Goal: Task Accomplishment & Management: Use online tool/utility

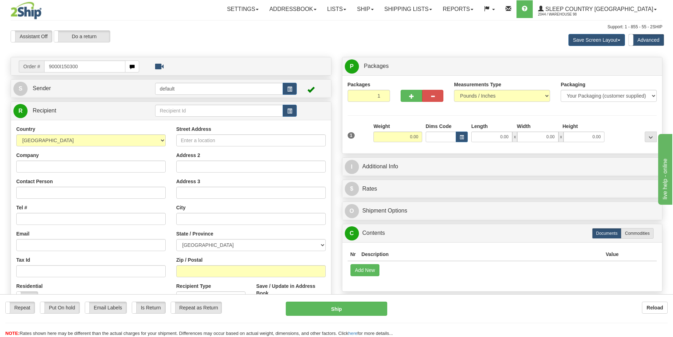
type input "9000I150300"
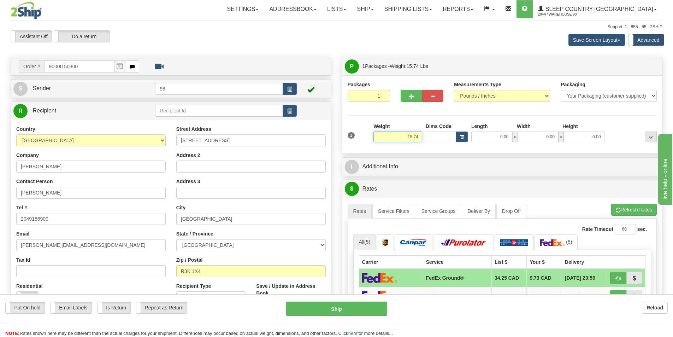
drag, startPoint x: 405, startPoint y: 135, endPoint x: 430, endPoint y: 137, distance: 25.1
click at [430, 137] on div "1 Weight 15.74 Dims Code x x" at bounding box center [502, 135] width 313 height 25
type input "14.50"
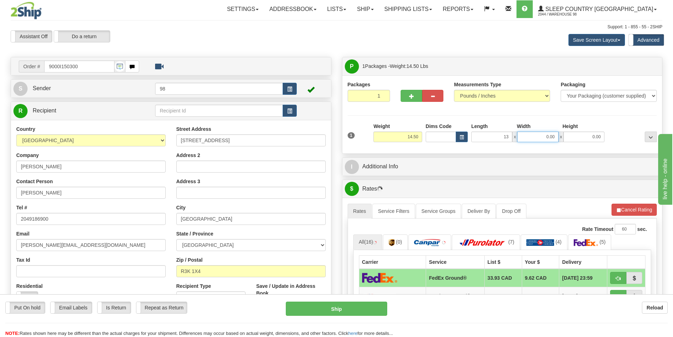
type input "13.00"
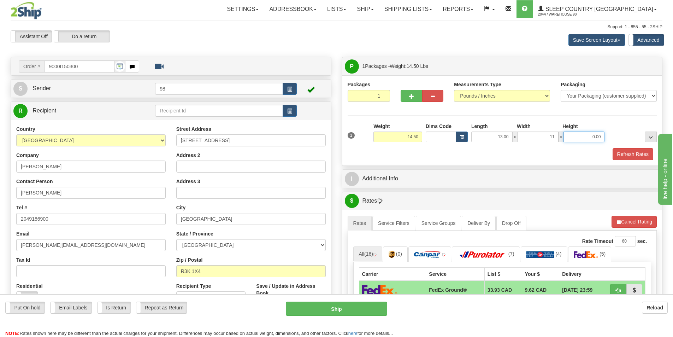
type input "11.00"
type input "9.00"
click at [618, 155] on button "Refresh Rates" at bounding box center [633, 154] width 41 height 12
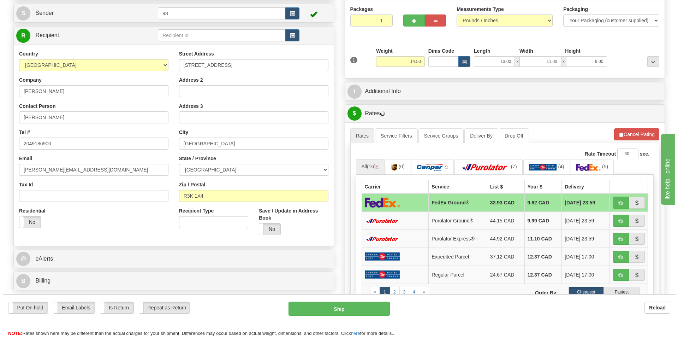
scroll to position [106, 0]
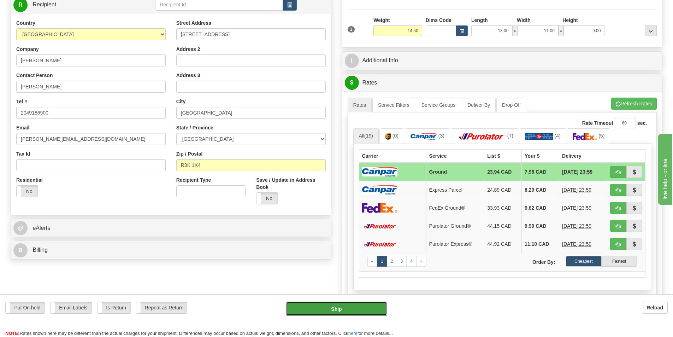
click at [351, 311] on button "Ship" at bounding box center [336, 308] width 101 height 14
type input "1"
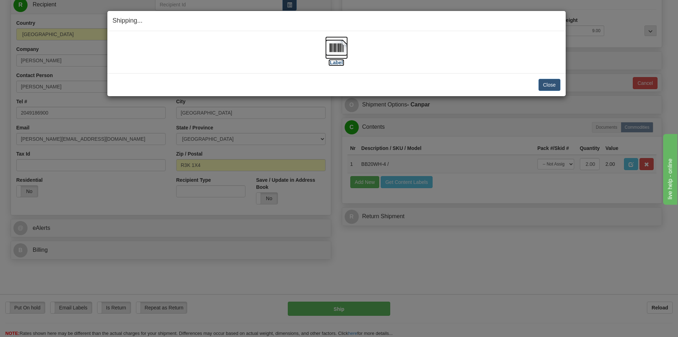
click at [337, 62] on label "[Label]" at bounding box center [337, 62] width 16 height 7
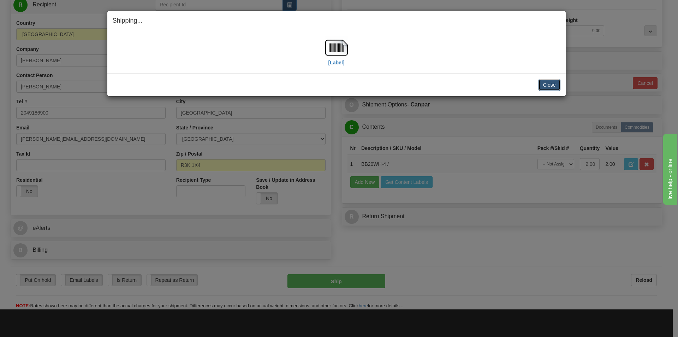
click at [555, 84] on button "Close" at bounding box center [550, 85] width 22 height 12
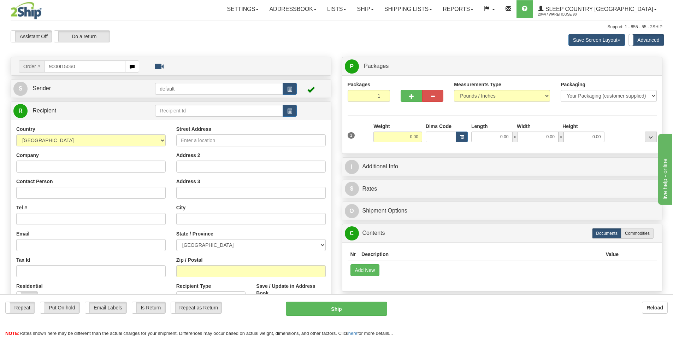
type input "9000I150608"
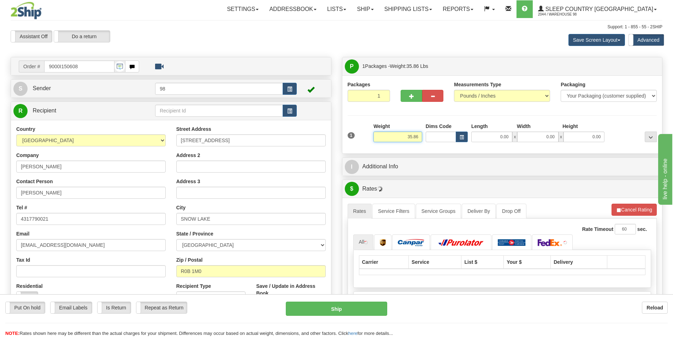
drag, startPoint x: 402, startPoint y: 134, endPoint x: 444, endPoint y: 138, distance: 42.2
click at [444, 138] on div "1 Weight 35.86 Dims Code x x" at bounding box center [502, 135] width 313 height 25
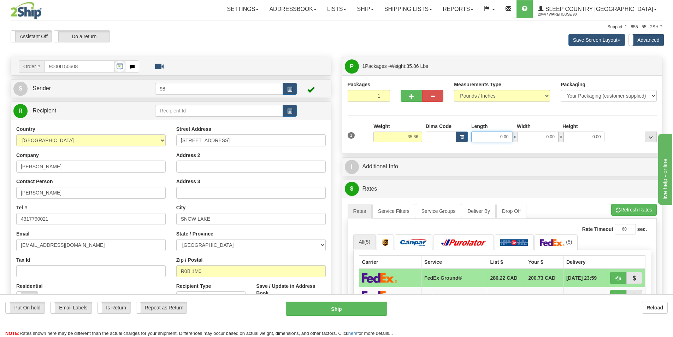
drag, startPoint x: 491, startPoint y: 139, endPoint x: 515, endPoint y: 137, distance: 24.1
click at [515, 137] on div "0.00 x 0.00 x 0.00" at bounding box center [537, 136] width 133 height 11
type input "15.00"
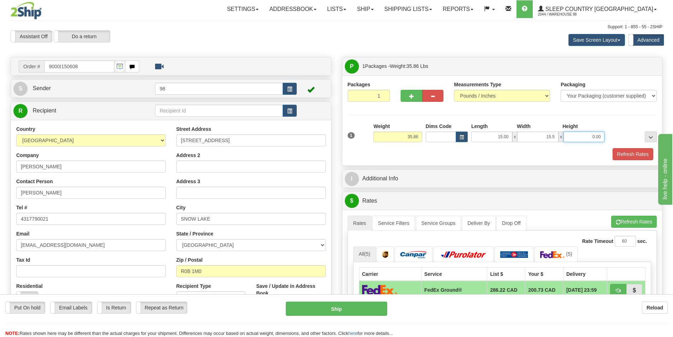
type input "15.50"
type input "41.50"
click at [627, 153] on button "Refresh Rates" at bounding box center [633, 154] width 41 height 12
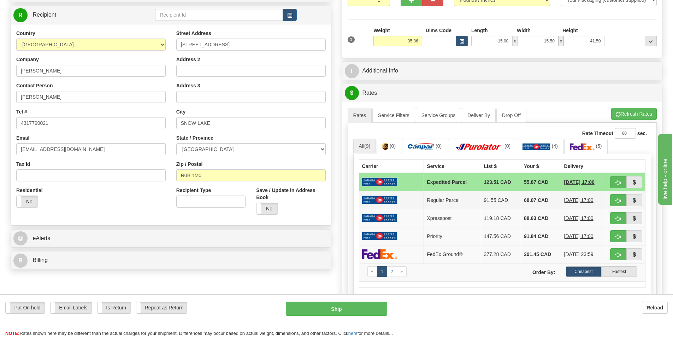
scroll to position [106, 0]
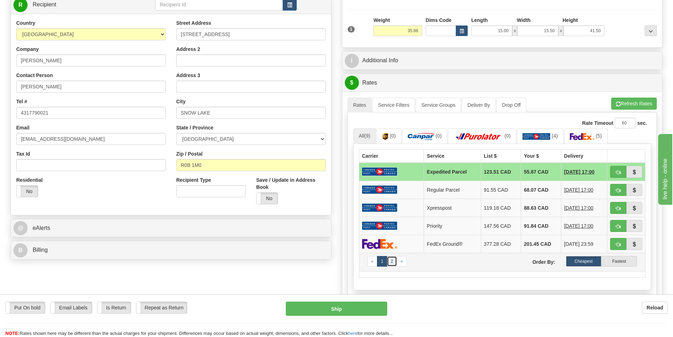
click at [390, 261] on link "2" at bounding box center [392, 261] width 10 height 11
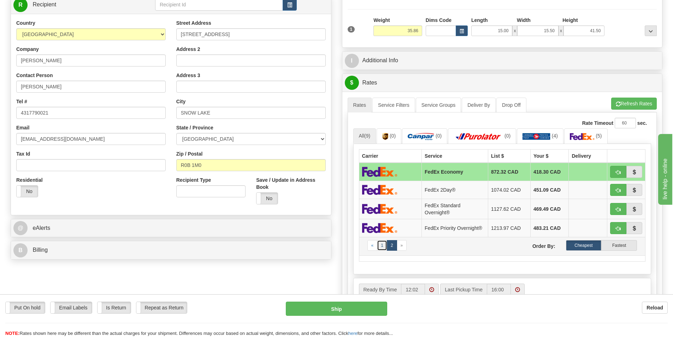
click at [382, 247] on link "1" at bounding box center [382, 245] width 10 height 11
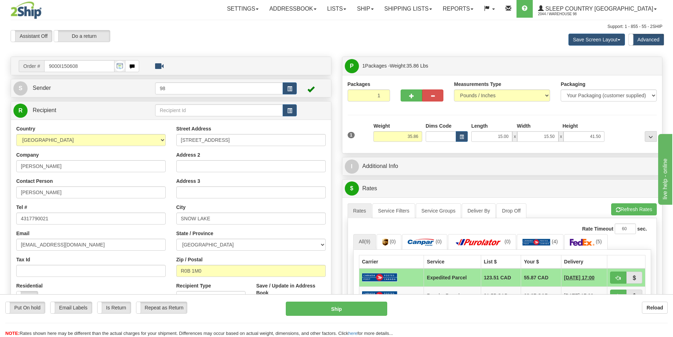
scroll to position [0, 0]
click at [374, 9] on span at bounding box center [372, 9] width 3 height 1
click at [349, 24] on span "Ship Screen" at bounding box center [335, 25] width 27 height 6
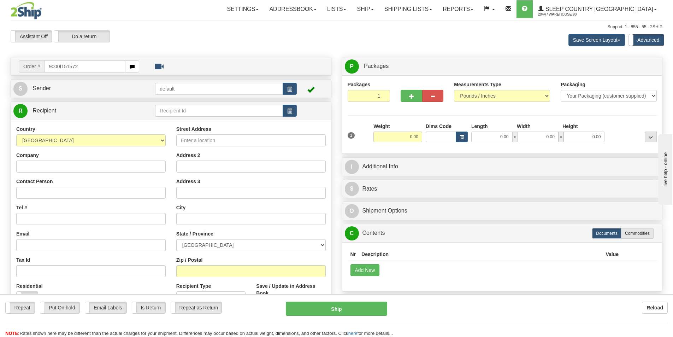
type input "9000I151572"
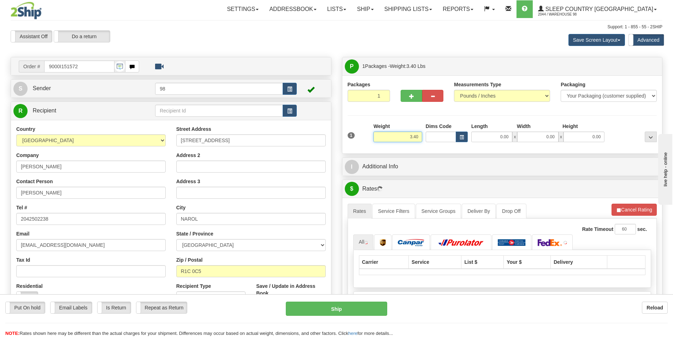
click at [416, 137] on input "3.40" at bounding box center [397, 136] width 49 height 11
type input "3.50"
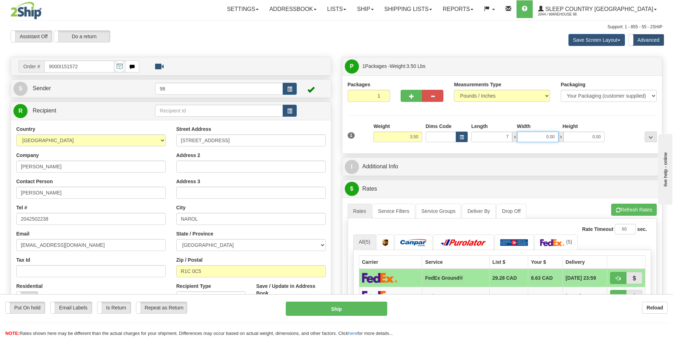
type input "7.00"
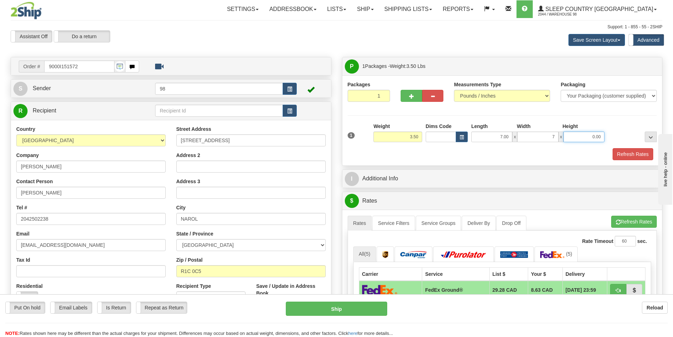
type input "7.00"
type input "14.00"
click at [642, 154] on button "Refresh Rates" at bounding box center [633, 154] width 41 height 12
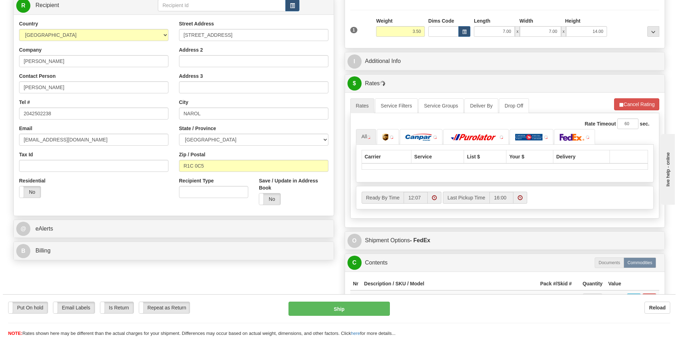
scroll to position [106, 0]
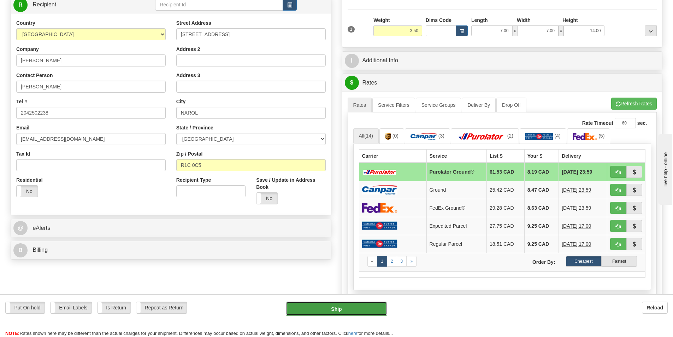
click at [329, 308] on button "Ship" at bounding box center [336, 308] width 101 height 14
type input "260"
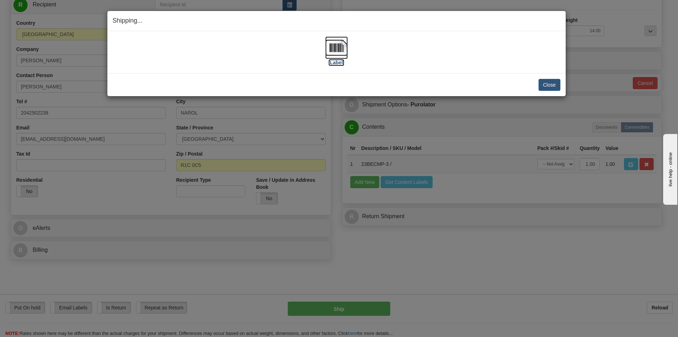
click at [334, 62] on label "[Label]" at bounding box center [337, 62] width 16 height 7
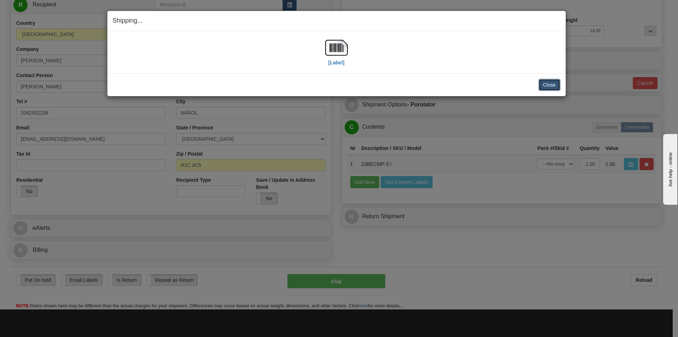
click at [553, 84] on button "Close" at bounding box center [550, 85] width 22 height 12
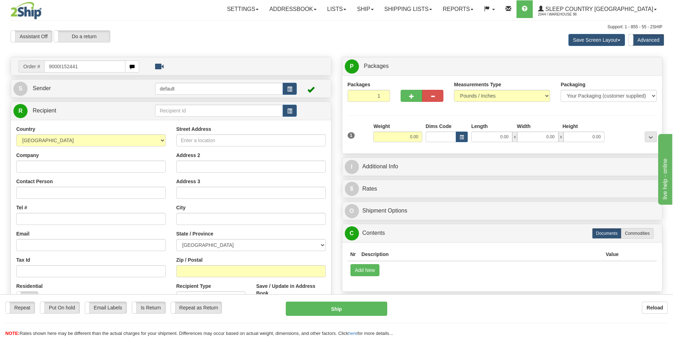
type input "9000I152441"
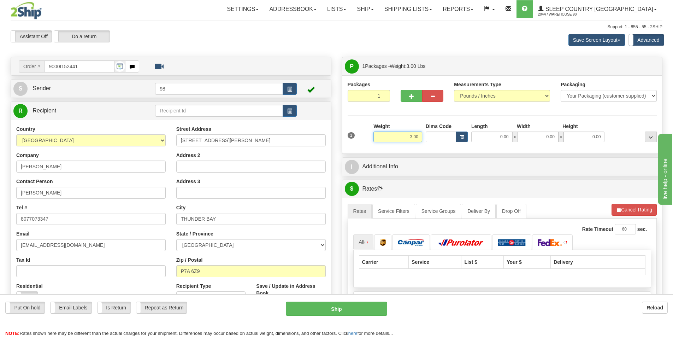
drag, startPoint x: 397, startPoint y: 141, endPoint x: 417, endPoint y: 142, distance: 20.2
click at [417, 142] on div "Weight 3.00" at bounding box center [398, 135] width 52 height 25
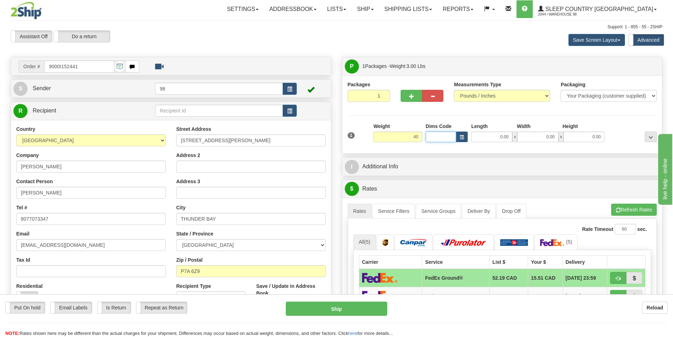
type input "40.00"
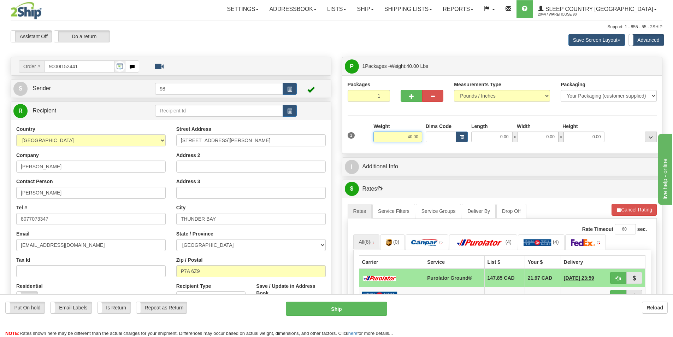
drag, startPoint x: 406, startPoint y: 140, endPoint x: 421, endPoint y: 136, distance: 15.7
click at [421, 136] on input "40.00" at bounding box center [397, 136] width 49 height 11
type input "4.00"
type input "6.00"
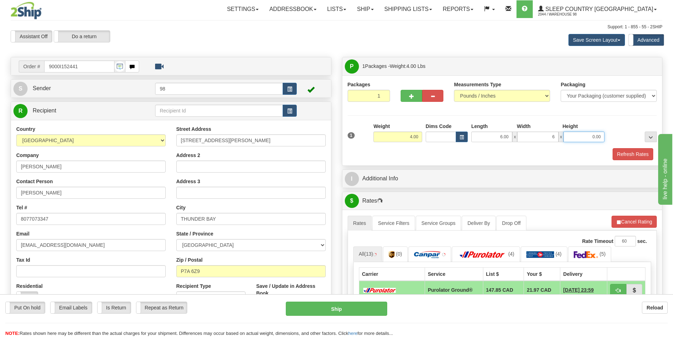
type input "6.00"
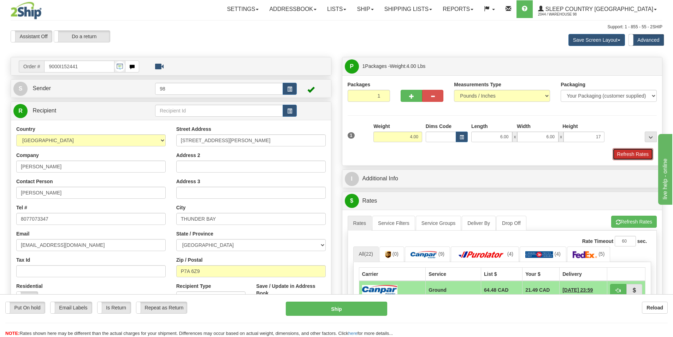
type input "17.00"
click at [622, 153] on button "Refresh Rates" at bounding box center [633, 154] width 41 height 12
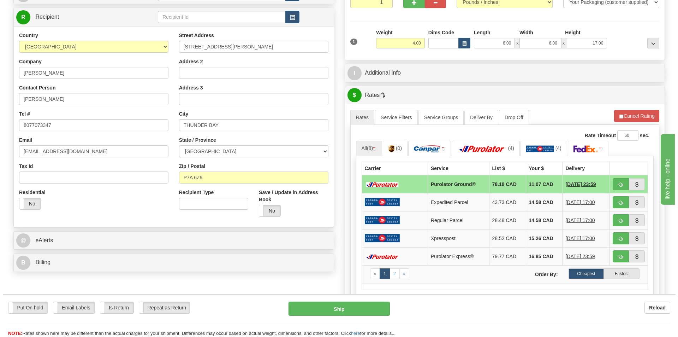
scroll to position [106, 0]
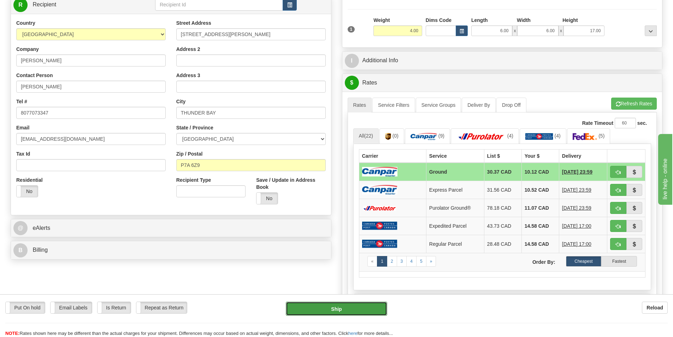
click at [354, 308] on button "Ship" at bounding box center [336, 308] width 101 height 14
type input "1"
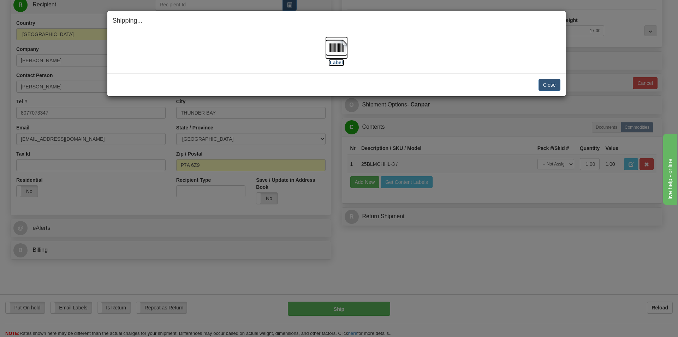
click at [335, 63] on label "[Label]" at bounding box center [337, 62] width 16 height 7
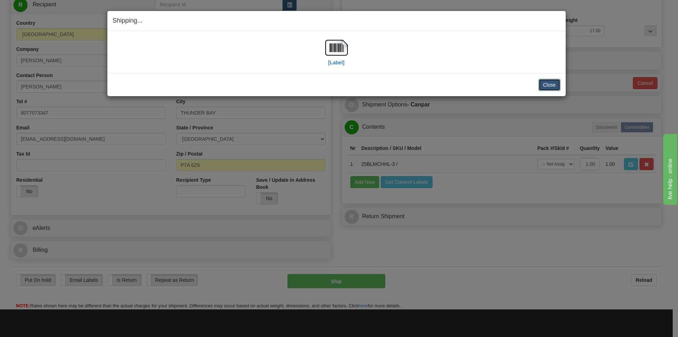
click at [553, 81] on button "Close" at bounding box center [550, 85] width 22 height 12
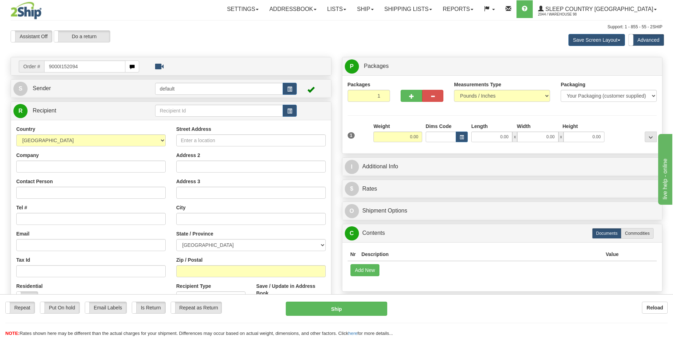
type input "9000I152094"
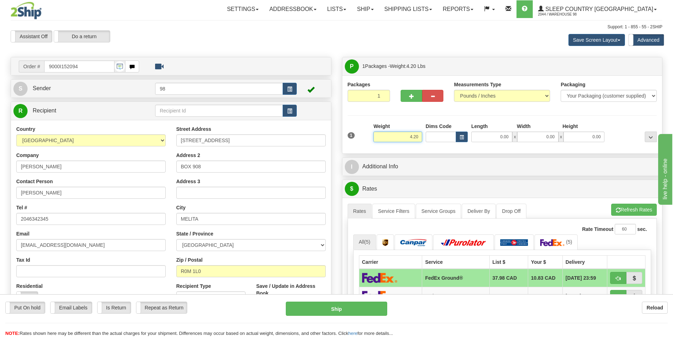
drag, startPoint x: 399, startPoint y: 138, endPoint x: 420, endPoint y: 134, distance: 21.6
click at [420, 134] on input "4.20" at bounding box center [397, 136] width 49 height 11
type input "5.00"
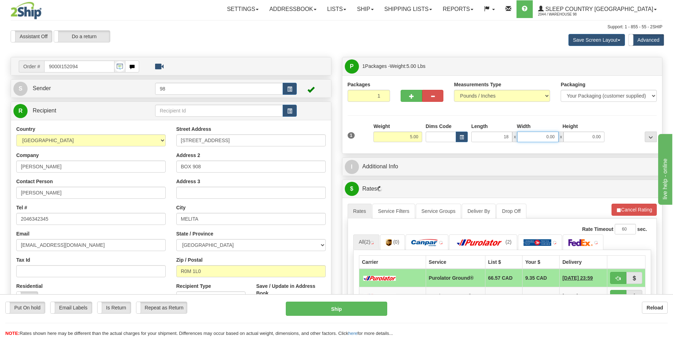
type input "18.00"
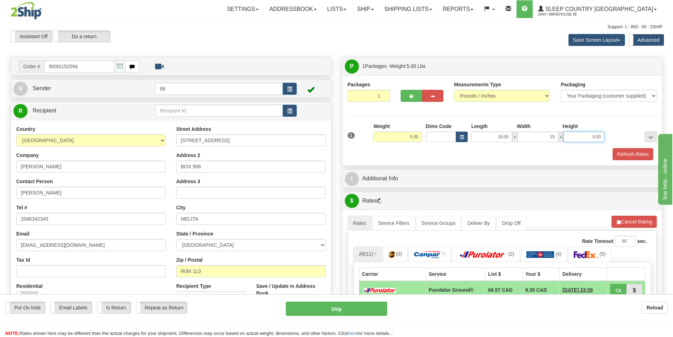
type input "15.00"
type input "9.00"
click at [628, 151] on button "Refresh Rates" at bounding box center [633, 154] width 41 height 12
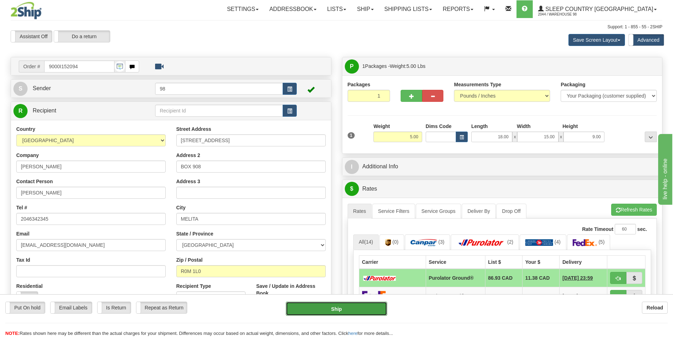
click at [363, 308] on button "Ship" at bounding box center [336, 308] width 101 height 14
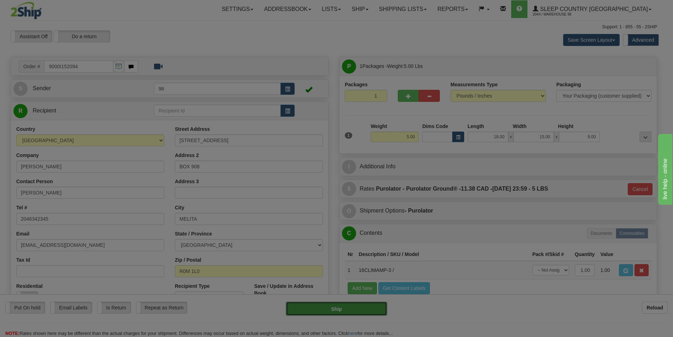
type input "260"
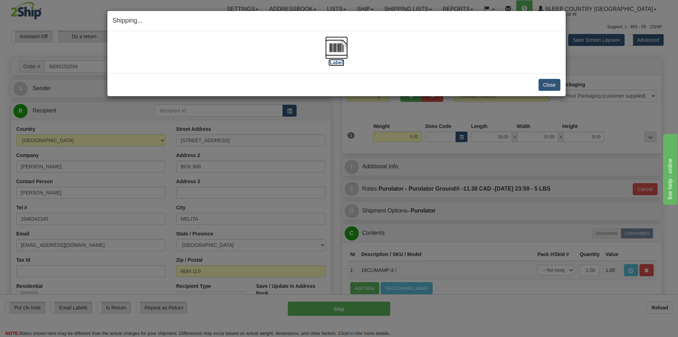
click at [337, 58] on img at bounding box center [336, 47] width 23 height 23
click at [549, 85] on button "Close" at bounding box center [550, 85] width 22 height 12
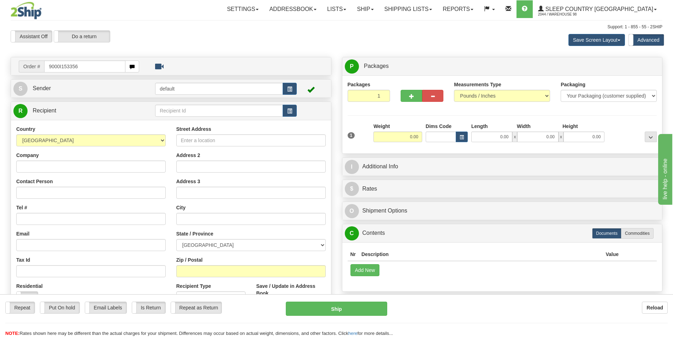
type input "9000I153356"
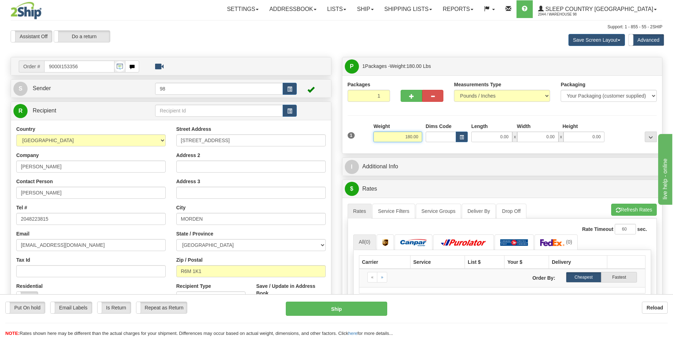
click at [394, 136] on input "180.00" at bounding box center [397, 136] width 49 height 11
click at [411, 96] on span "button" at bounding box center [411, 96] width 5 height 5
type input "2"
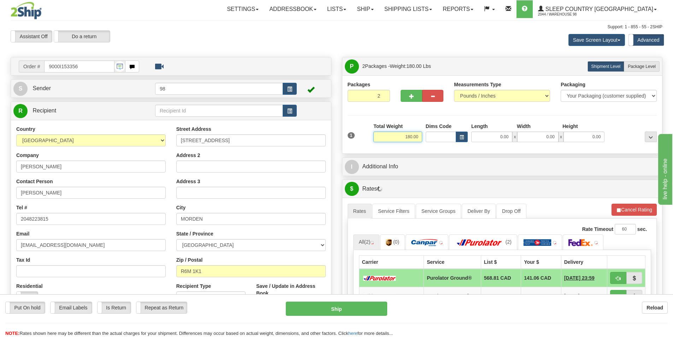
drag, startPoint x: 394, startPoint y: 137, endPoint x: 418, endPoint y: 137, distance: 24.0
click at [418, 137] on input "180.00" at bounding box center [397, 136] width 49 height 11
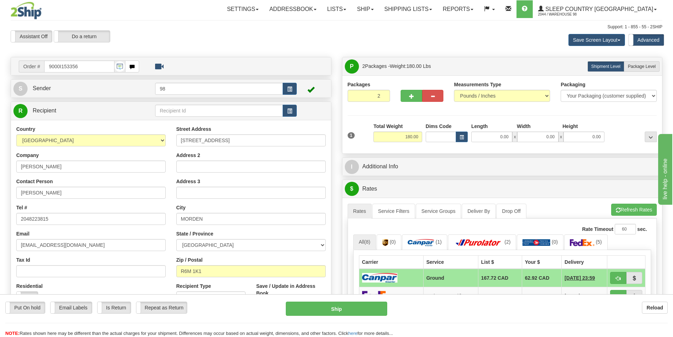
click at [518, 323] on div "Put On hold Put On hold Email Labels Email Labels Edit Is Return Is Return Repe…" at bounding box center [336, 318] width 673 height 35
click at [654, 68] on span "Package Level" at bounding box center [642, 66] width 28 height 5
radio input "true"
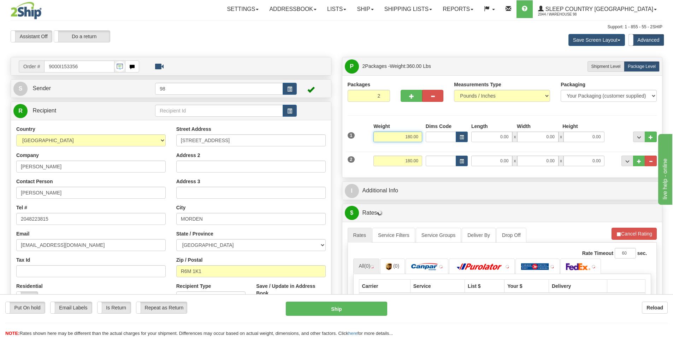
drag, startPoint x: 398, startPoint y: 136, endPoint x: 430, endPoint y: 135, distance: 32.5
click at [430, 135] on div "1 Weight 180.00 Dims Code x" at bounding box center [502, 135] width 313 height 25
type input "90.00"
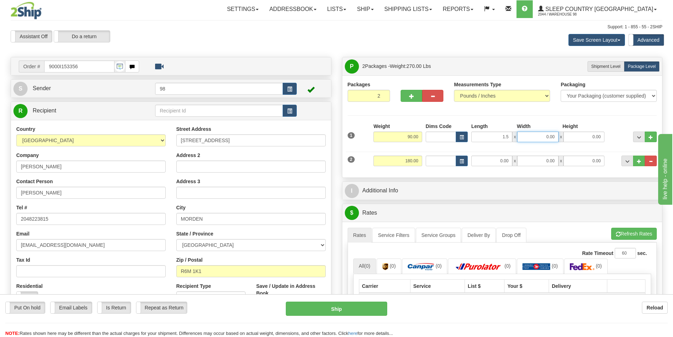
type input "1.50"
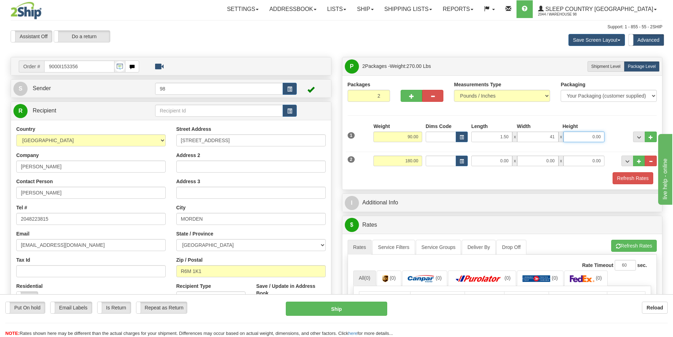
type input "41.00"
type input "39.00"
drag, startPoint x: 400, startPoint y: 162, endPoint x: 424, endPoint y: 160, distance: 24.1
click at [424, 160] on div "2 Weight 180.00 Dims Code Length Width 0.00" at bounding box center [502, 160] width 313 height 24
type input "90.00"
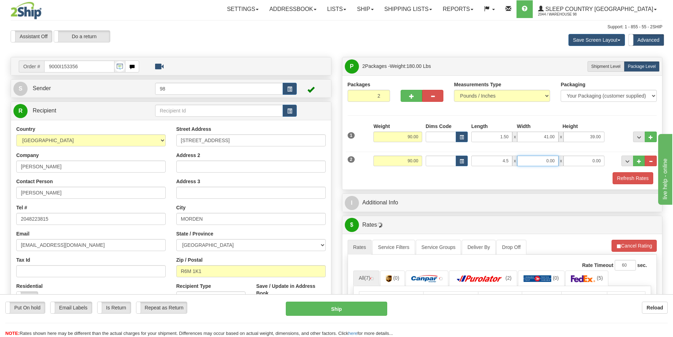
type input "4.50"
type input "41.00"
type input "39.00"
drag, startPoint x: 500, startPoint y: 136, endPoint x: 510, endPoint y: 134, distance: 11.1
click at [510, 134] on input "1.50" at bounding box center [491, 136] width 41 height 11
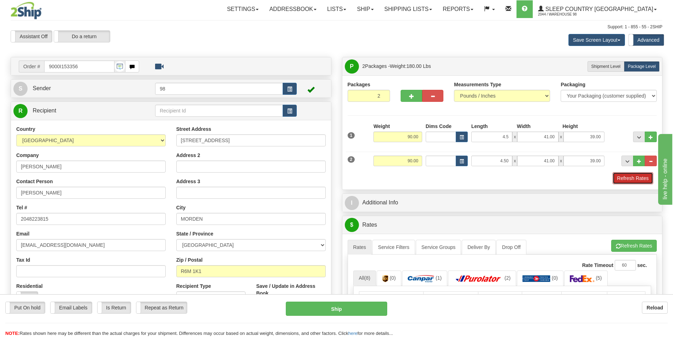
type input "4.50"
click at [639, 176] on button "Refresh Rates" at bounding box center [633, 178] width 41 height 12
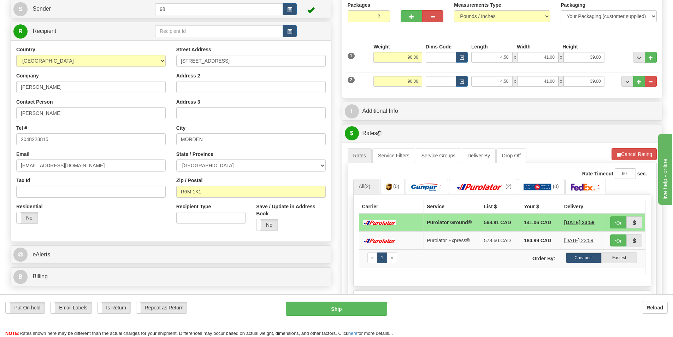
scroll to position [106, 0]
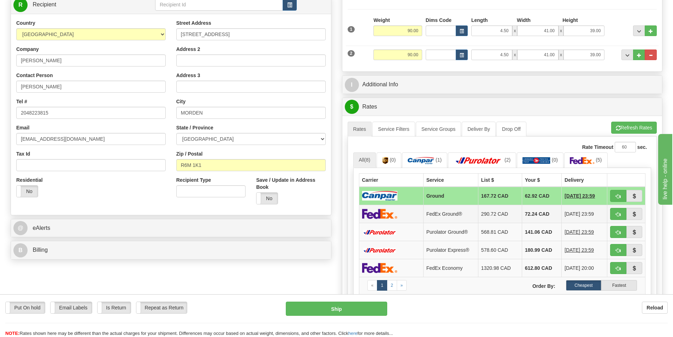
click at [396, 215] on img at bounding box center [379, 213] width 35 height 10
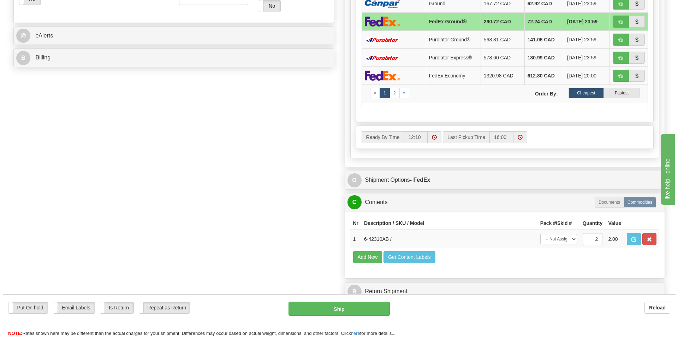
scroll to position [318, 0]
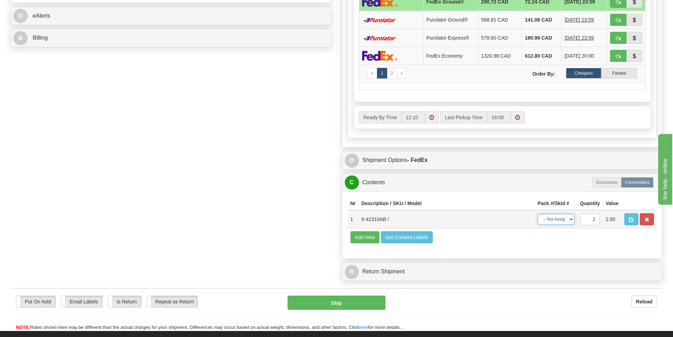
click at [570, 217] on select "-- Not Assigned -- Package 1 Package 2 Split" at bounding box center [556, 219] width 37 height 11
select select "SPLIT"
click at [538, 214] on select "-- Not Assigned -- Package 1 Package 2 Split" at bounding box center [556, 219] width 37 height 11
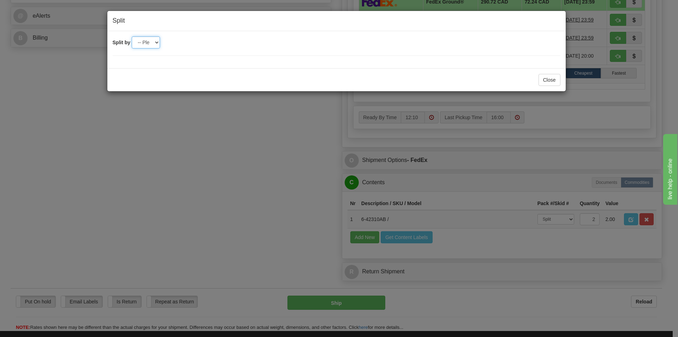
click at [158, 39] on select "-- Please select -- 2" at bounding box center [146, 42] width 28 height 12
select select "2"
click at [132, 36] on select "-- Please select -- 2" at bounding box center [146, 42] width 28 height 12
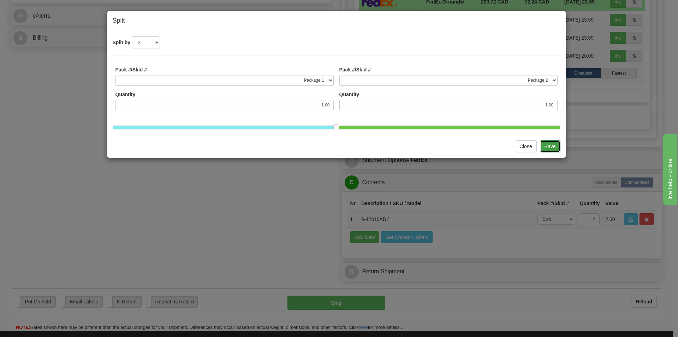
click at [555, 152] on button "Save" at bounding box center [550, 146] width 20 height 12
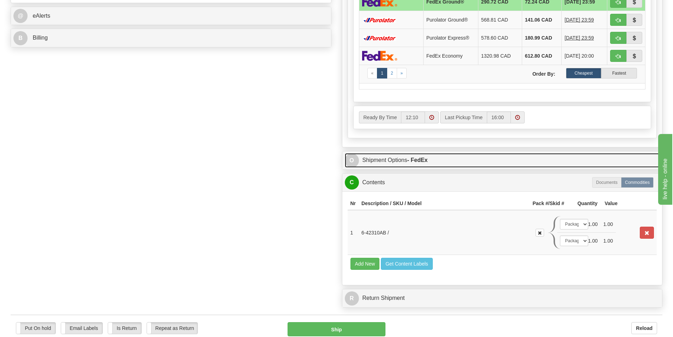
click at [387, 162] on link "O Shipment Options - FedEx" at bounding box center [502, 160] width 315 height 14
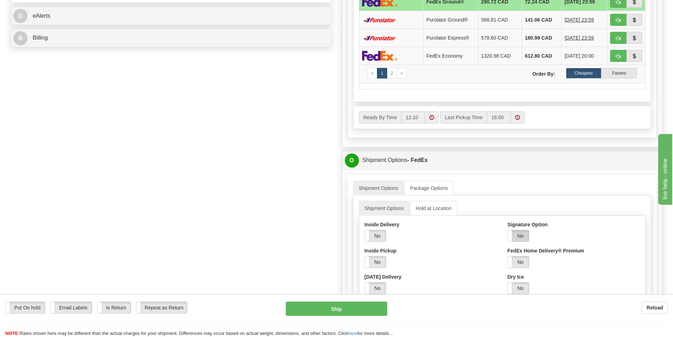
click at [514, 237] on label "No" at bounding box center [518, 235] width 21 height 11
click at [535, 260] on select "Adult Direct Indirect No Signature Required Service Default" at bounding box center [537, 262] width 61 height 12
select select "2"
click at [507, 256] on select "Adult Direct Indirect No Signature Required Service Default" at bounding box center [537, 262] width 61 height 12
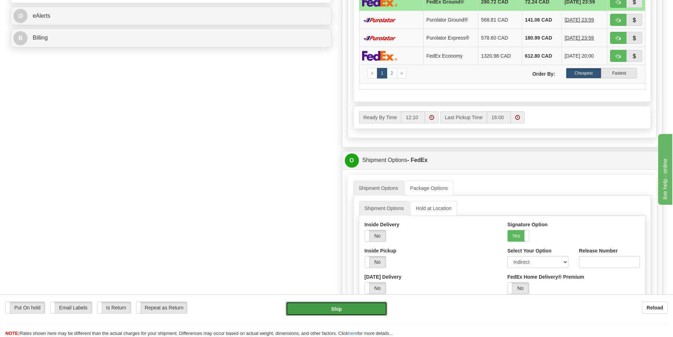
click at [350, 305] on button "Ship" at bounding box center [336, 308] width 101 height 14
type input "92"
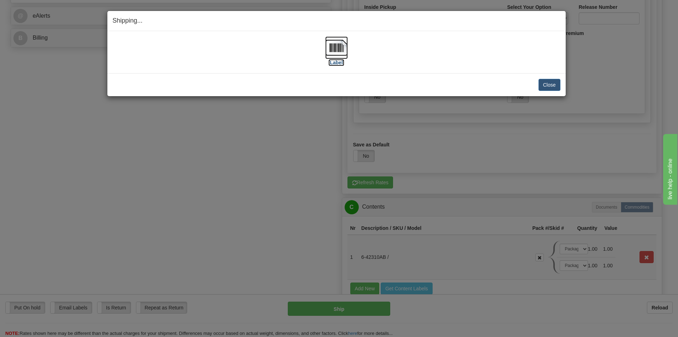
click at [330, 61] on label "[Label]" at bounding box center [337, 62] width 16 height 7
click at [545, 81] on button "Close" at bounding box center [550, 85] width 22 height 12
click at [546, 83] on button "Close" at bounding box center [550, 85] width 22 height 12
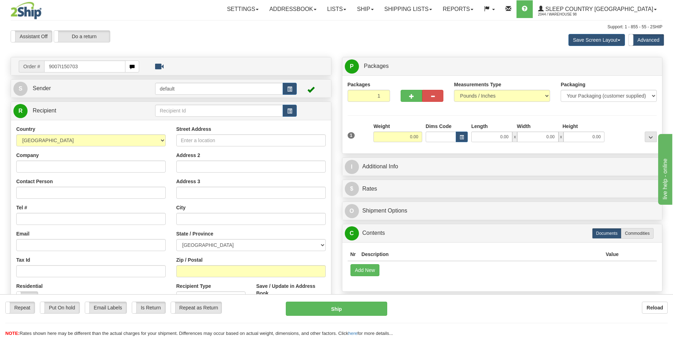
type input "9007I150703"
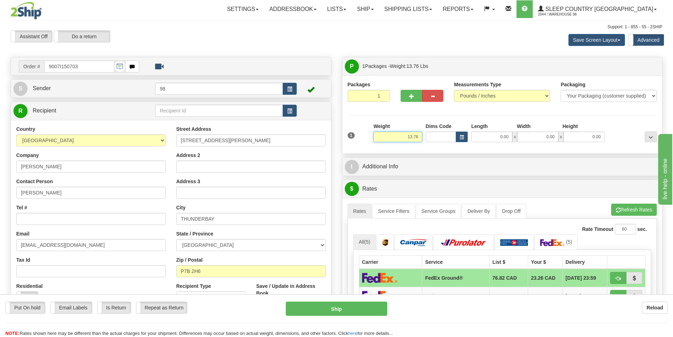
drag, startPoint x: 388, startPoint y: 137, endPoint x: 469, endPoint y: 147, distance: 81.5
click at [469, 147] on div "1 Weight 13.76 Dims Code" at bounding box center [502, 135] width 309 height 25
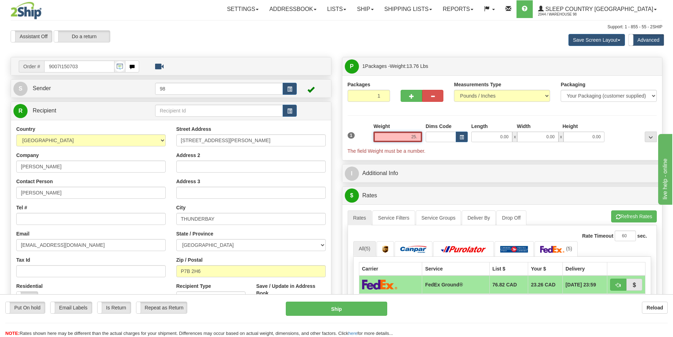
click at [397, 134] on input "25." at bounding box center [397, 136] width 49 height 11
drag, startPoint x: 397, startPoint y: 134, endPoint x: 417, endPoint y: 134, distance: 19.8
click at [417, 134] on input "25." at bounding box center [397, 136] width 49 height 11
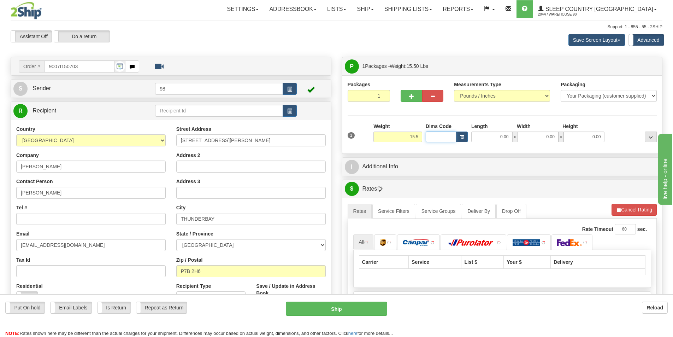
type input "15.50"
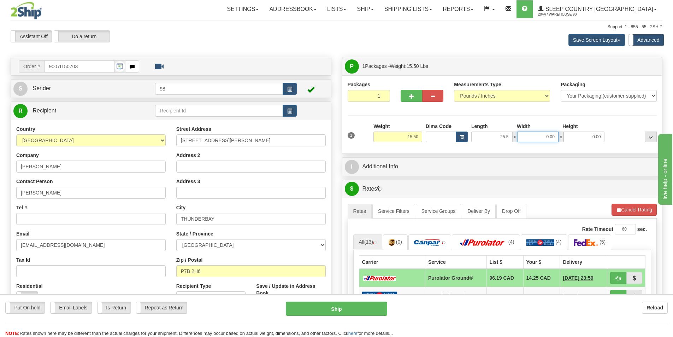
type input "25.50"
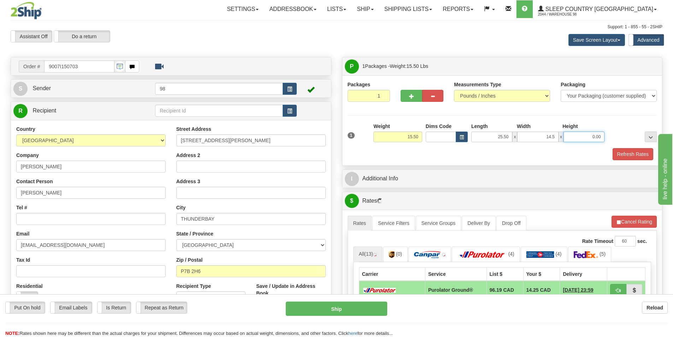
type input "14.50"
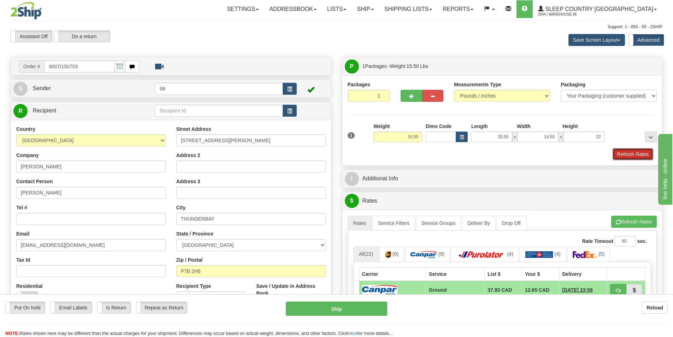
type input "22.00"
click at [639, 155] on button "Refresh Rates" at bounding box center [633, 154] width 41 height 12
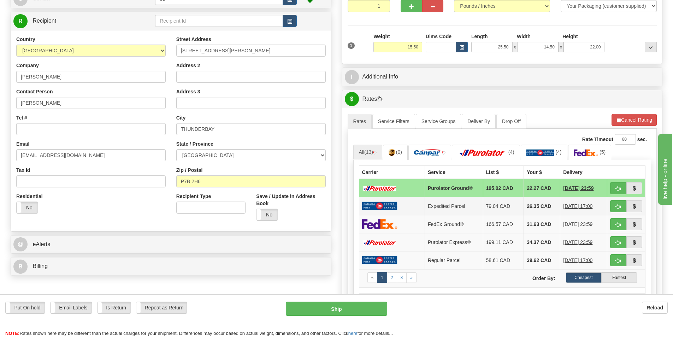
scroll to position [106, 0]
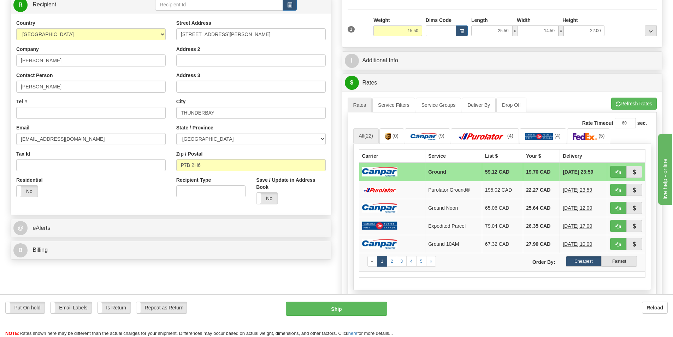
click at [384, 174] on img at bounding box center [379, 172] width 35 height 10
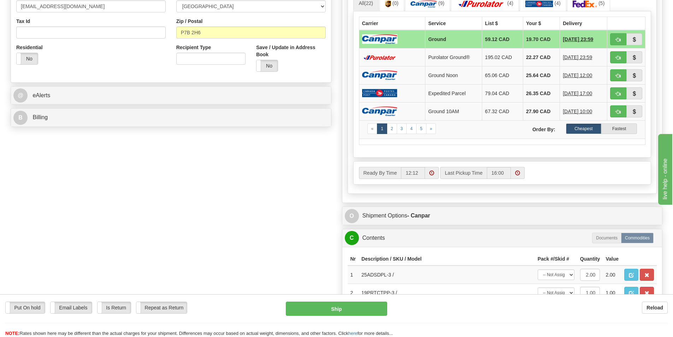
scroll to position [283, 0]
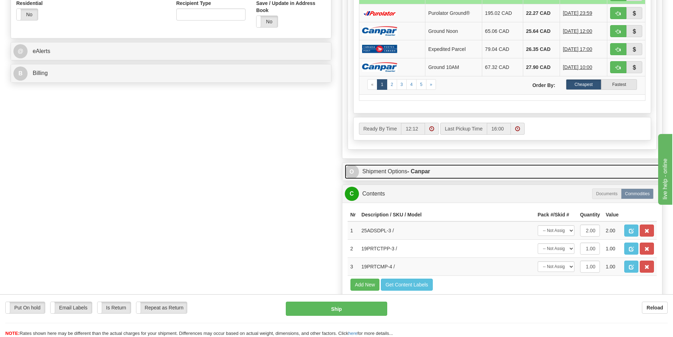
click at [381, 173] on link "O Shipment Options - Canpar" at bounding box center [502, 171] width 315 height 14
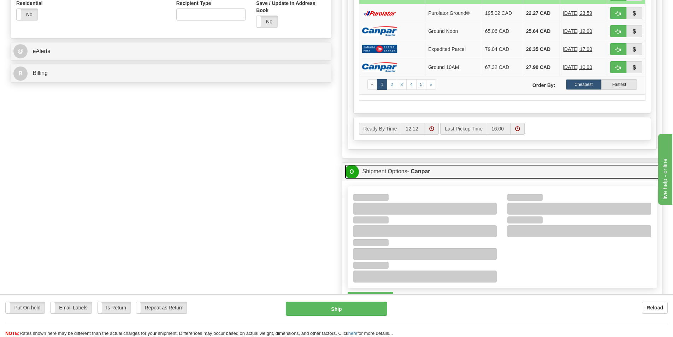
scroll to position [353, 0]
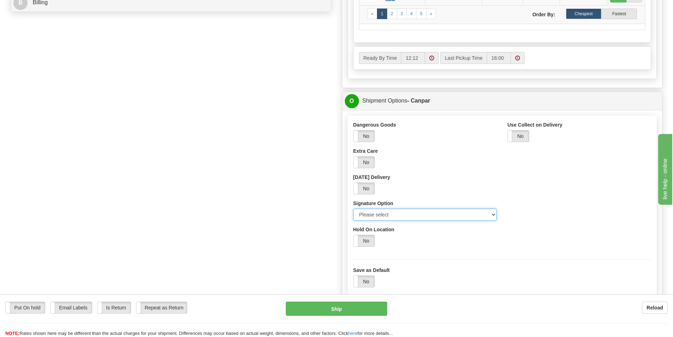
click at [436, 220] on select "Please select No Signature Required Signature Required Adult Signature" at bounding box center [425, 214] width 144 height 12
select select "2"
click at [353, 208] on select "Please select No Signature Required Signature Required Adult Signature" at bounding box center [425, 214] width 144 height 12
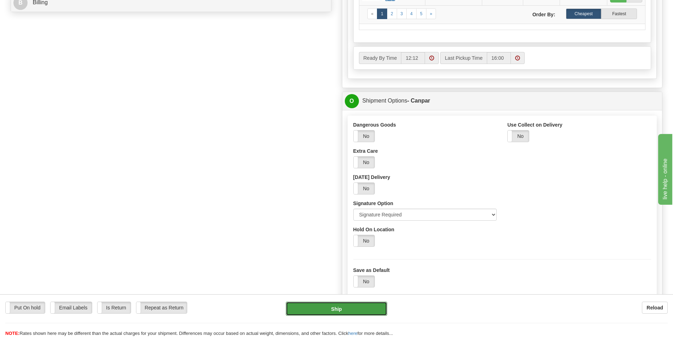
click at [327, 312] on button "Ship" at bounding box center [336, 308] width 101 height 14
type input "1"
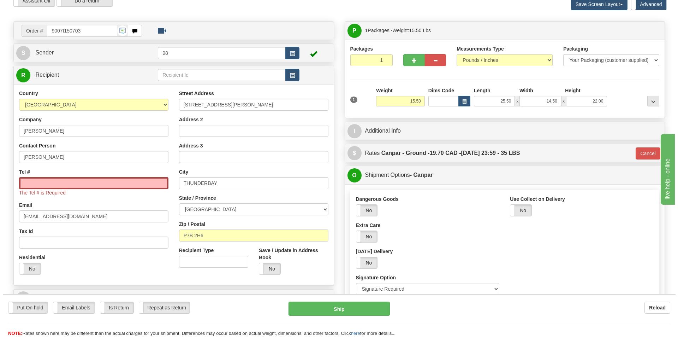
scroll to position [35, 0]
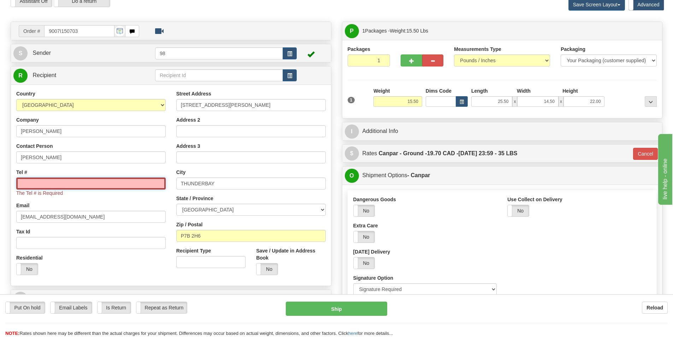
click at [52, 181] on input "Tel #" at bounding box center [90, 183] width 149 height 12
paste input "807 626-3532"
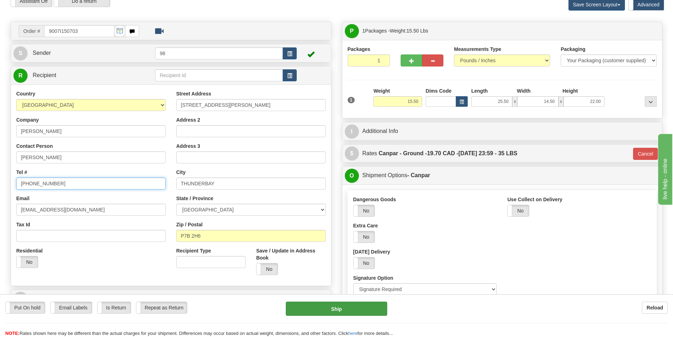
type input "807 626-3532"
click at [309, 304] on button "Ship" at bounding box center [336, 308] width 101 height 14
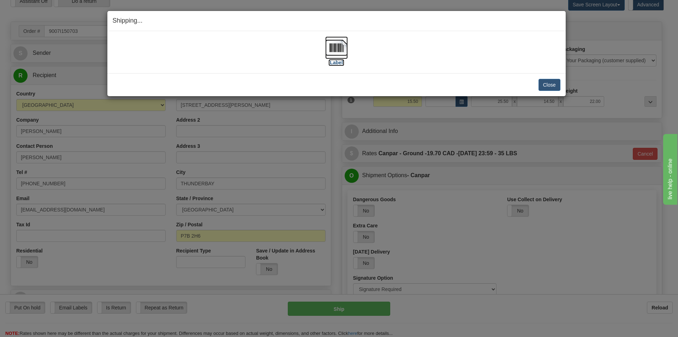
click at [331, 63] on label "[Label]" at bounding box center [337, 62] width 16 height 7
click at [545, 87] on button "Close" at bounding box center [550, 85] width 22 height 12
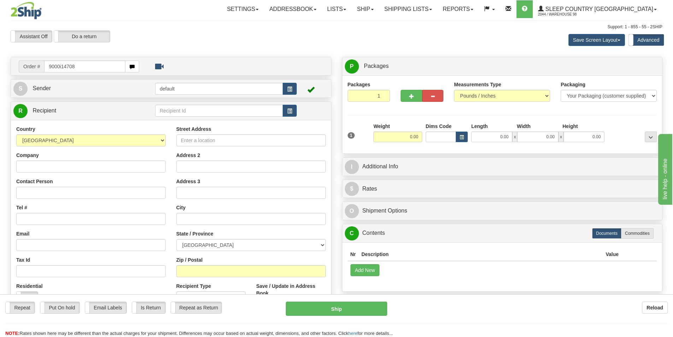
type input "9000i147089"
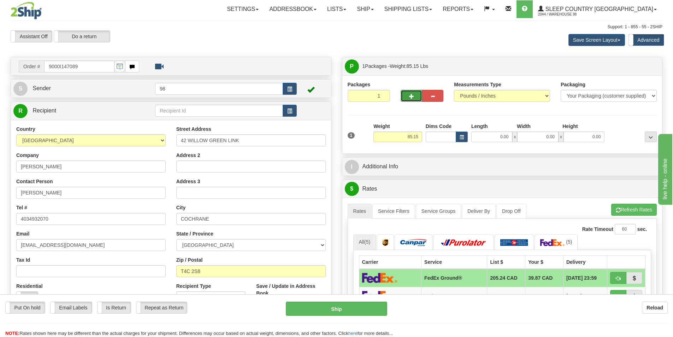
click at [410, 96] on span "button" at bounding box center [411, 96] width 5 height 5
type input "2"
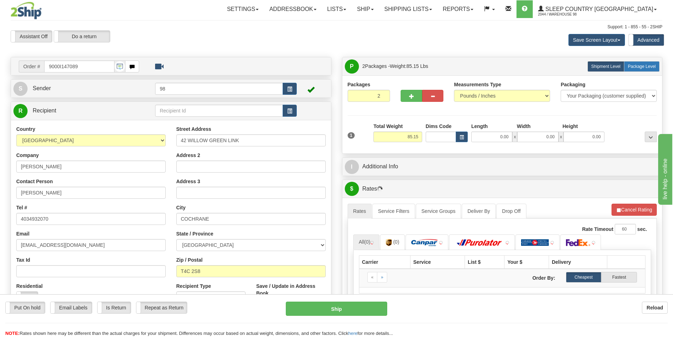
click at [640, 66] on span "Package Level" at bounding box center [642, 66] width 28 height 5
radio input "true"
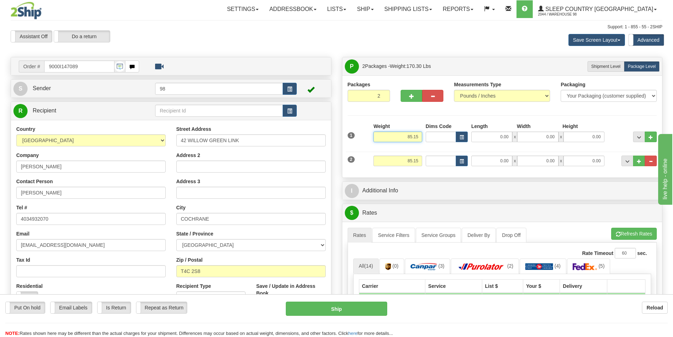
drag, startPoint x: 413, startPoint y: 136, endPoint x: 407, endPoint y: 136, distance: 6.4
click at [407, 136] on input "85.15" at bounding box center [397, 136] width 49 height 11
type input "5515.00"
drag, startPoint x: 421, startPoint y: 138, endPoint x: 383, endPoint y: 138, distance: 37.4
click at [383, 138] on input "5515.00" at bounding box center [397, 136] width 49 height 11
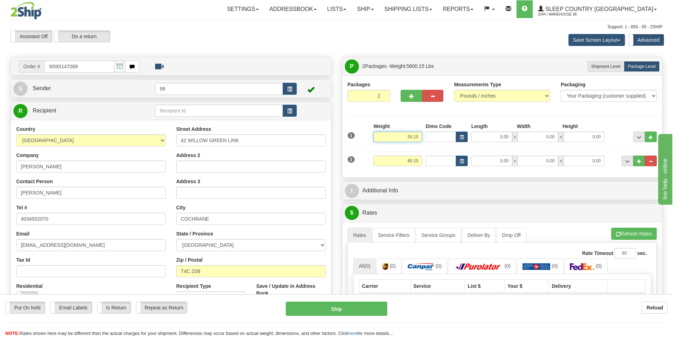
type input "55.15"
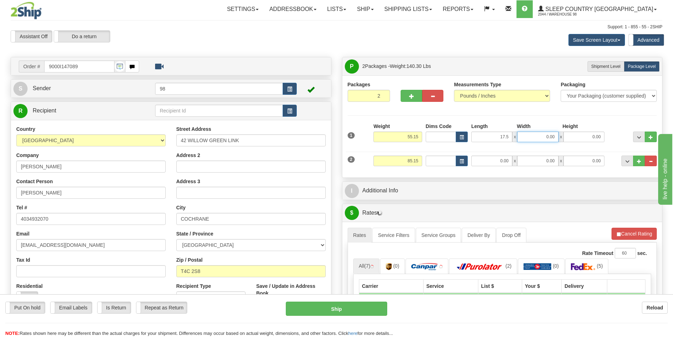
type input "17.50"
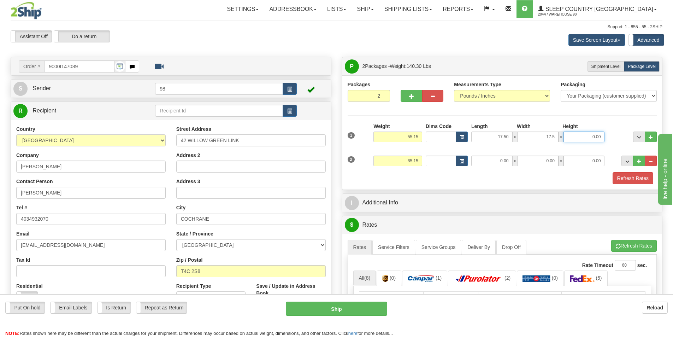
type input "17.50"
type input "41.00"
drag, startPoint x: 394, startPoint y: 159, endPoint x: 429, endPoint y: 159, distance: 35.0
click at [429, 159] on div "2 Weight 85.15 Dims Code Length Width Height" at bounding box center [502, 160] width 313 height 24
type input "7.50"
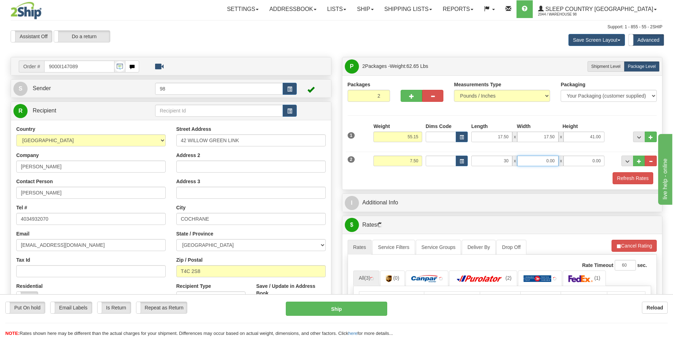
type input "30.00"
type input "17.00"
type input "12.00"
click at [619, 179] on button "Refresh Rates" at bounding box center [633, 178] width 41 height 12
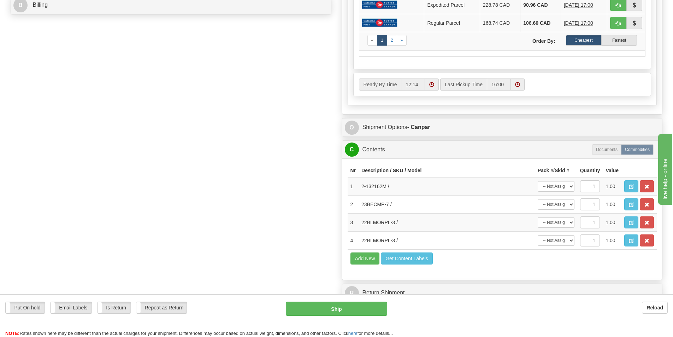
scroll to position [353, 0]
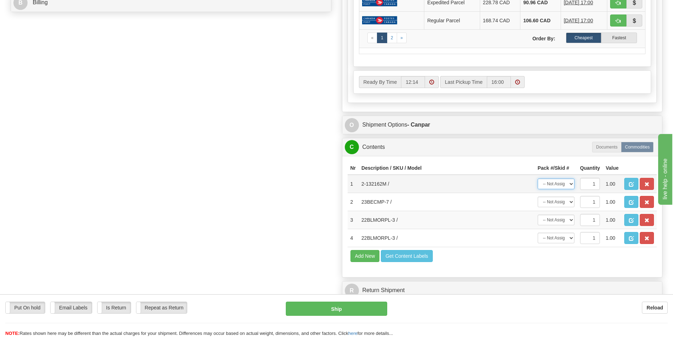
click at [570, 184] on select "-- Not Assigned -- Package 1 Package 2" at bounding box center [556, 183] width 37 height 11
select select "0"
click at [538, 178] on select "-- Not Assigned -- Package 1 Package 2" at bounding box center [556, 183] width 37 height 11
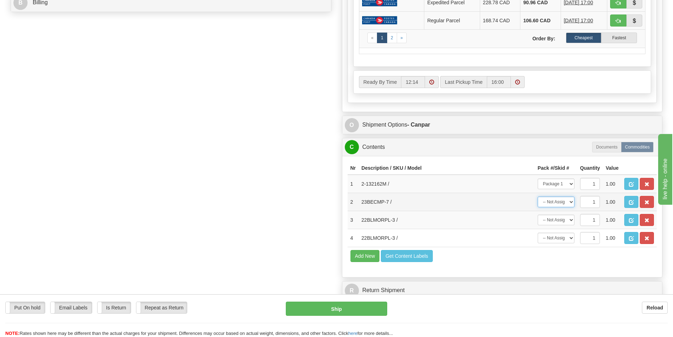
click at [568, 203] on select "-- Not Assigned -- Package 1 Package 2" at bounding box center [556, 201] width 37 height 11
select select "1"
click at [538, 196] on select "-- Not Assigned -- Package 1 Package 2" at bounding box center [556, 201] width 37 height 11
click at [559, 217] on select "-- Not Assigned -- Package 1 Package 2" at bounding box center [556, 219] width 37 height 11
select select "1"
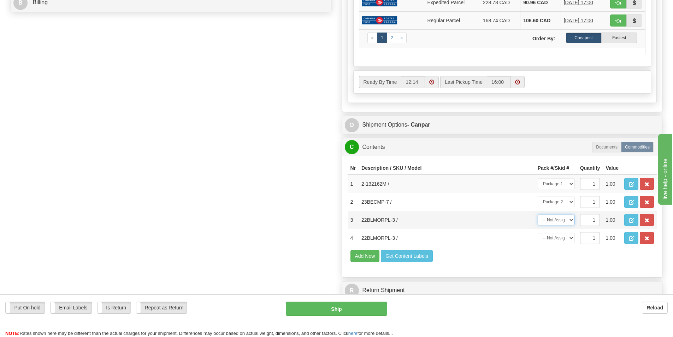
click at [538, 214] on select "-- Not Assigned -- Package 1 Package 2" at bounding box center [556, 219] width 37 height 11
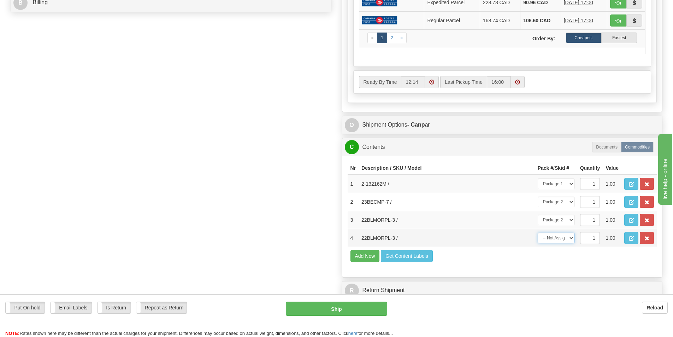
click at [560, 236] on select "-- Not Assigned -- Package 1 Package 2" at bounding box center [556, 237] width 37 height 11
select select "1"
click at [538, 232] on select "-- Not Assigned -- Package 1 Package 2" at bounding box center [556, 237] width 37 height 11
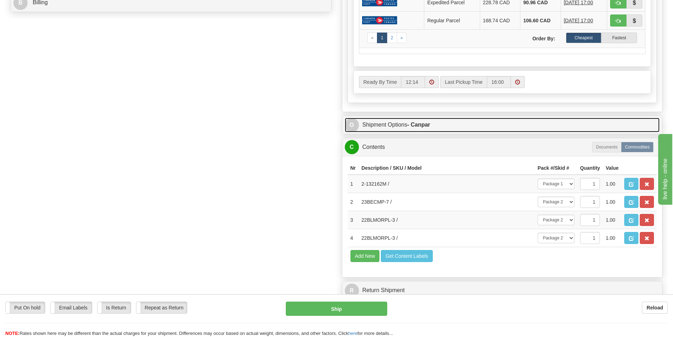
click at [435, 123] on link "O Shipment Options - Canpar" at bounding box center [502, 125] width 315 height 14
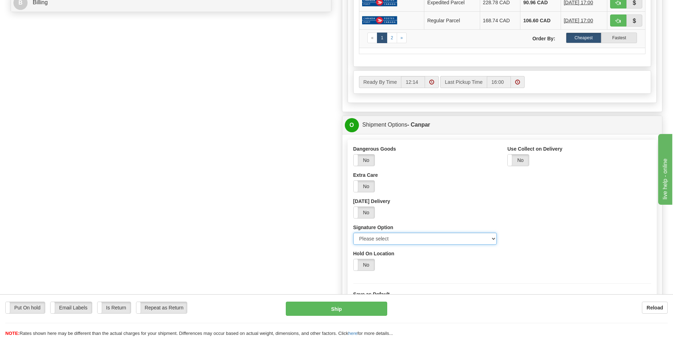
click at [453, 237] on select "Please select No Signature Required Signature Required Adult Signature" at bounding box center [425, 238] width 144 height 12
select select "2"
click at [353, 232] on select "Please select No Signature Required Signature Required Adult Signature" at bounding box center [425, 238] width 144 height 12
click at [334, 308] on button "Ship" at bounding box center [336, 308] width 101 height 14
type input "1"
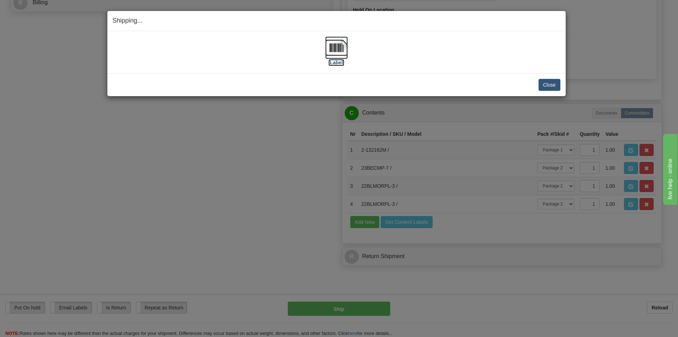
click at [329, 61] on label "[Label]" at bounding box center [337, 62] width 16 height 7
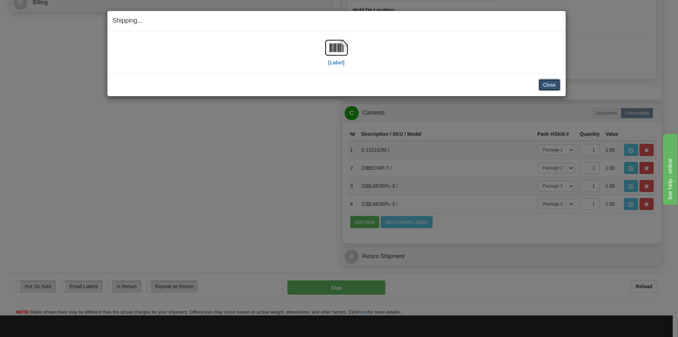
click at [547, 84] on button "Close" at bounding box center [550, 85] width 22 height 12
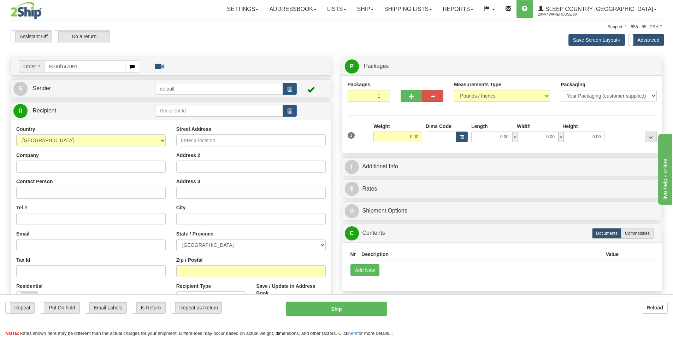
type input "9000i147091"
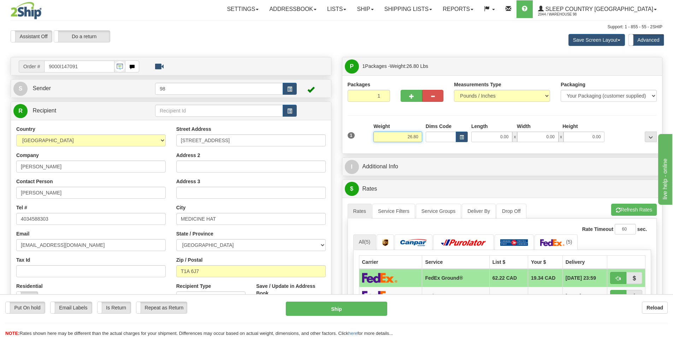
drag, startPoint x: 403, startPoint y: 136, endPoint x: 417, endPoint y: 137, distance: 14.5
click at [417, 137] on input "26.80" at bounding box center [397, 136] width 49 height 11
type input "4.00"
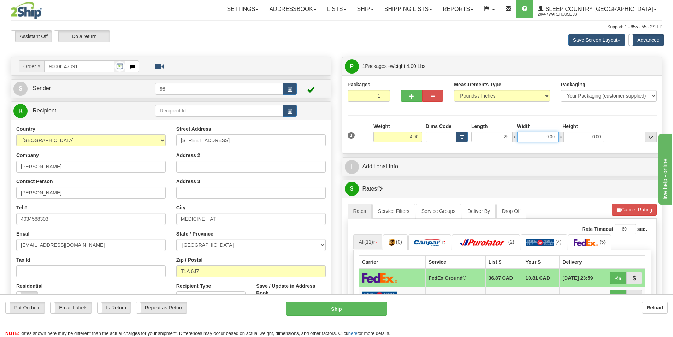
type input "25.00"
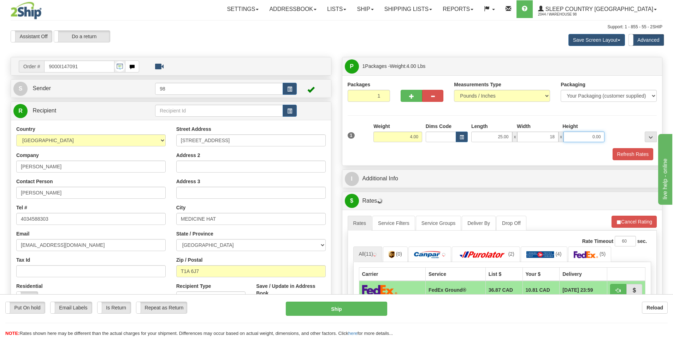
type input "18.00"
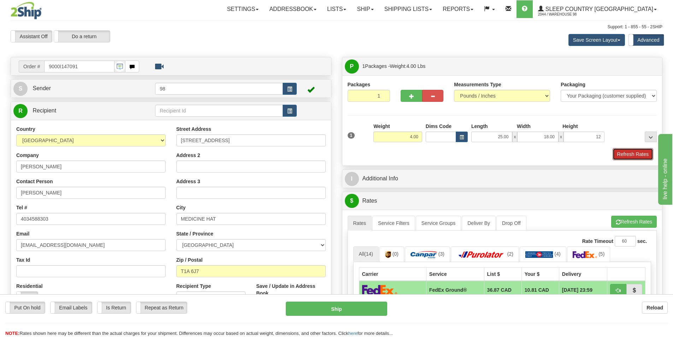
type input "12.00"
click at [626, 156] on button "Refresh Rates" at bounding box center [633, 154] width 41 height 12
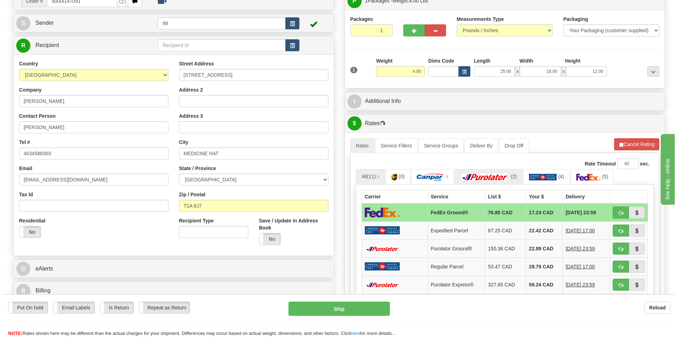
scroll to position [106, 0]
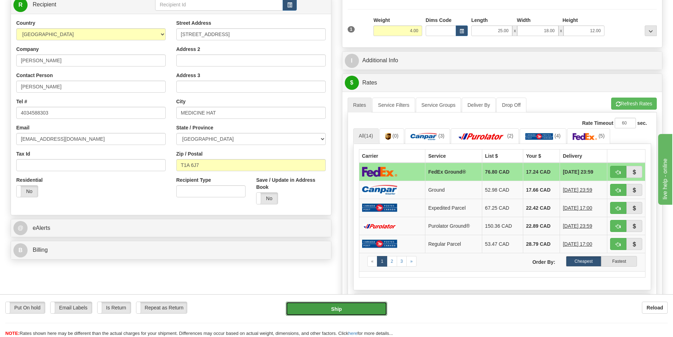
click at [315, 311] on button "Ship" at bounding box center [336, 308] width 101 height 14
type input "92"
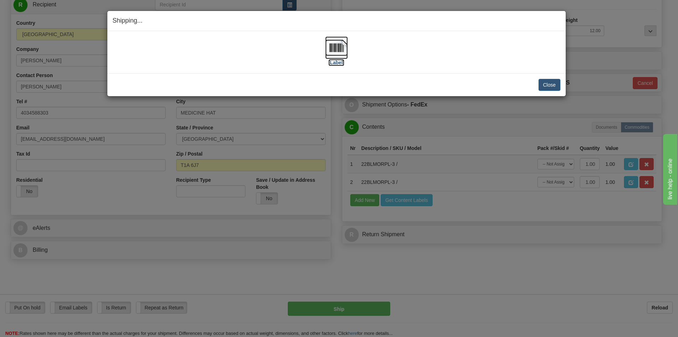
click at [334, 63] on label "[Label]" at bounding box center [337, 62] width 16 height 7
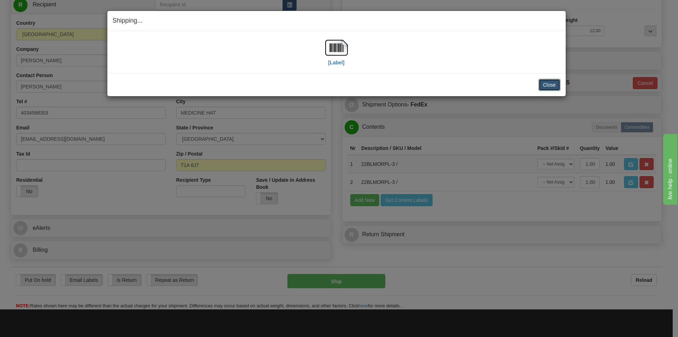
click at [548, 84] on button "Close" at bounding box center [550, 85] width 22 height 12
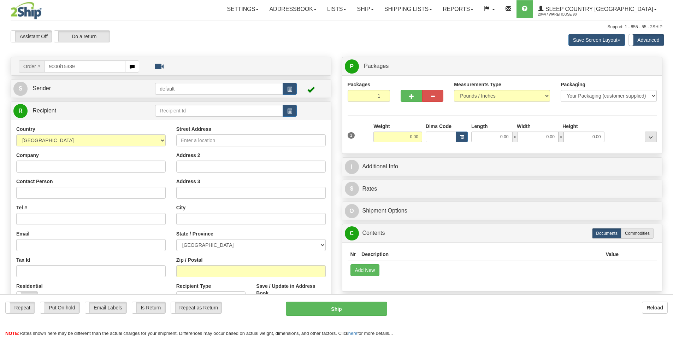
type input "9000i153396"
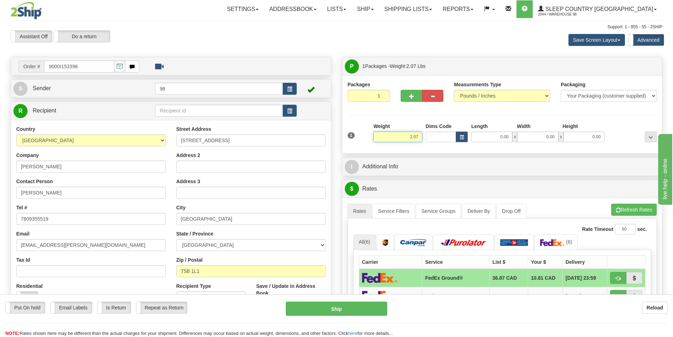
drag, startPoint x: 385, startPoint y: 134, endPoint x: 424, endPoint y: 134, distance: 38.9
click at [424, 134] on div "1 Weight 2.07 Dims Code 0.00" at bounding box center [502, 135] width 313 height 25
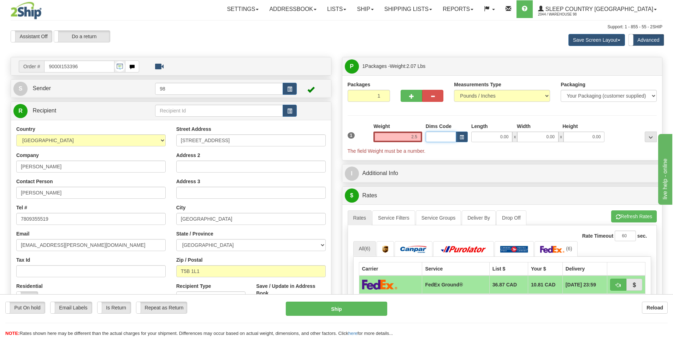
type input "2.50"
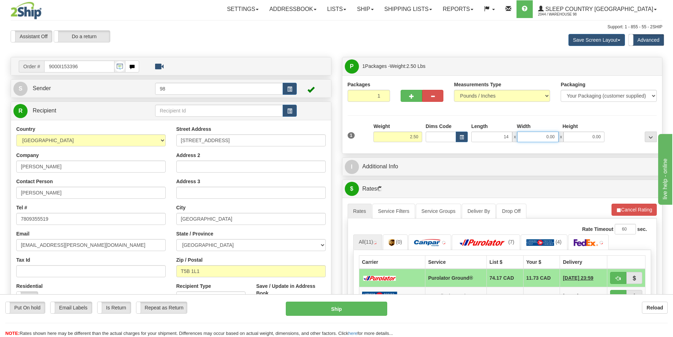
type input "14.00"
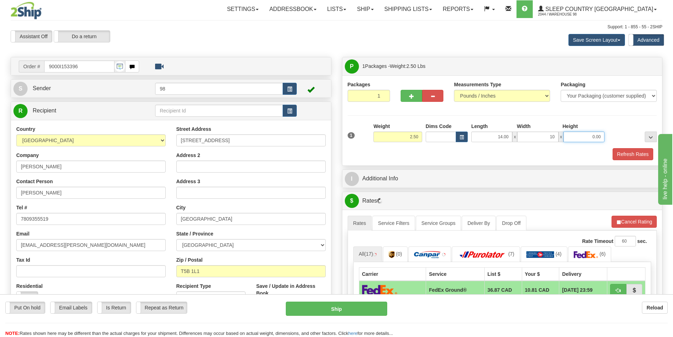
type input "10.00"
type input "2.00"
click at [626, 155] on button "Refresh Rates" at bounding box center [633, 154] width 41 height 12
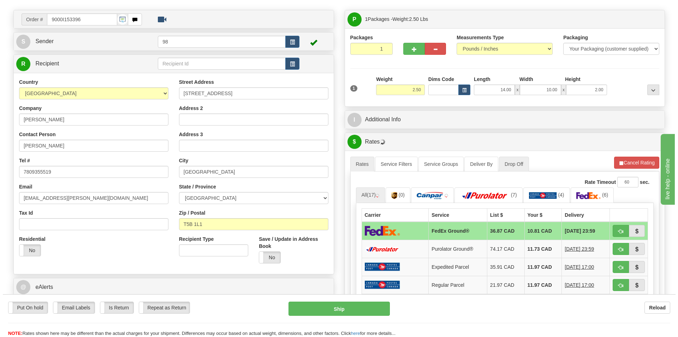
scroll to position [71, 0]
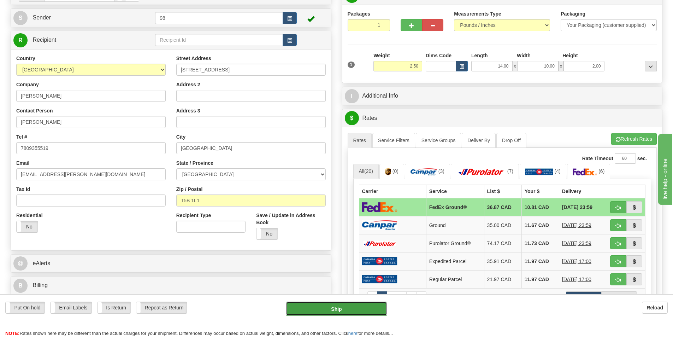
click at [355, 306] on button "Ship" at bounding box center [336, 308] width 101 height 14
type input "92"
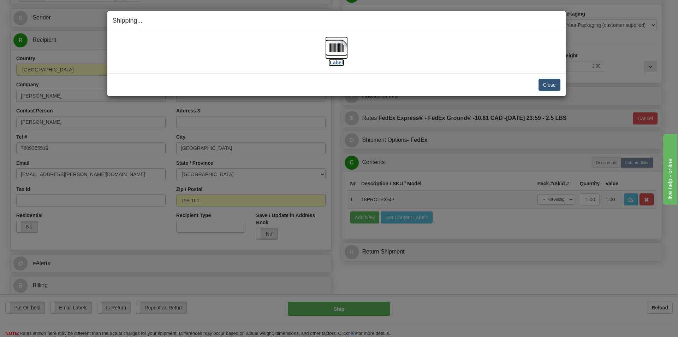
click at [332, 61] on label "[Label]" at bounding box center [337, 62] width 16 height 7
click at [546, 82] on button "Close" at bounding box center [550, 85] width 22 height 12
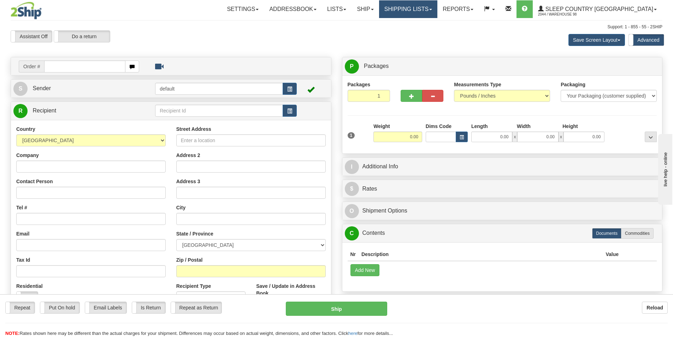
click at [437, 9] on link "Shipping lists" at bounding box center [408, 9] width 58 height 18
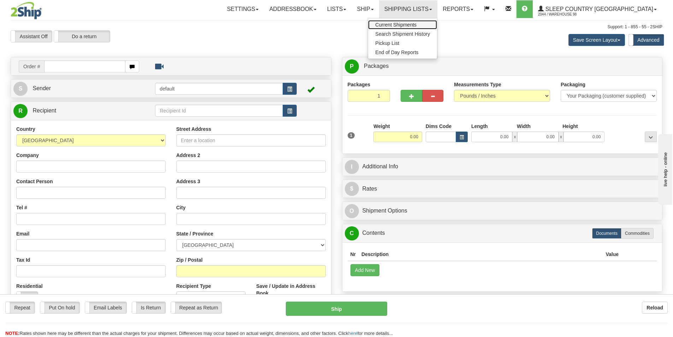
click at [417, 25] on span "Current Shipments" at bounding box center [395, 25] width 41 height 6
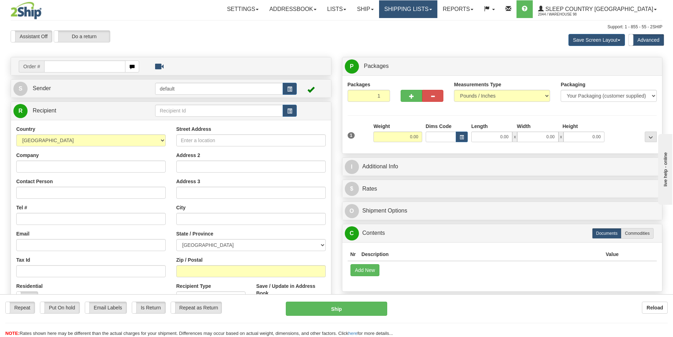
click at [432, 10] on span at bounding box center [430, 9] width 3 height 1
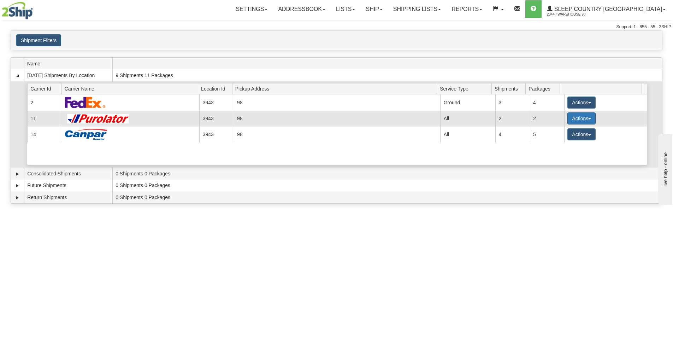
click at [588, 118] on span "button" at bounding box center [589, 118] width 3 height 1
click at [556, 150] on span "Pickup" at bounding box center [555, 149] width 19 height 5
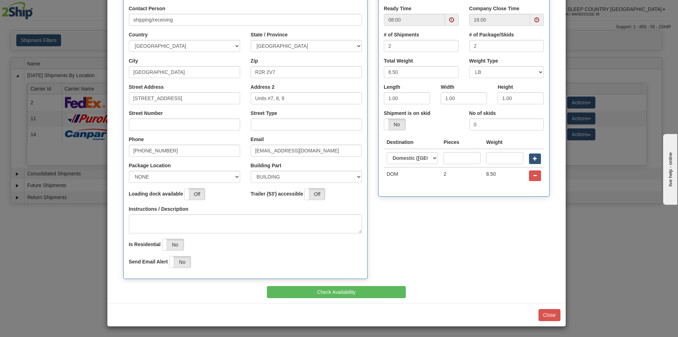
scroll to position [114, 0]
click at [145, 127] on input "Street Number" at bounding box center [184, 124] width 111 height 12
type input "111"
click at [262, 119] on input "Street Type" at bounding box center [306, 124] width 111 height 12
type input "street"
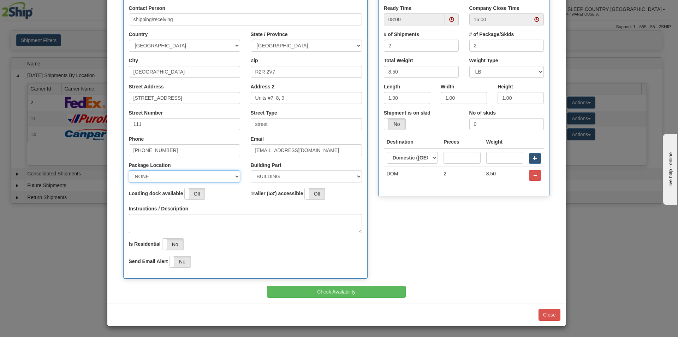
click at [234, 175] on select "NONE FRONT REAR SIDE" at bounding box center [184, 176] width 111 height 12
select select "2"
click at [129, 170] on select "NONE FRONT REAR SIDE" at bounding box center [184, 176] width 111 height 12
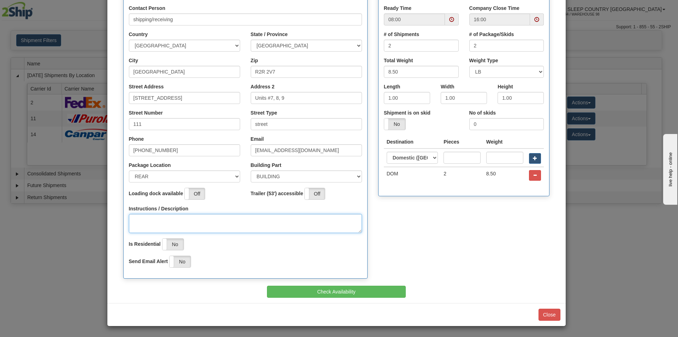
click at [140, 218] on textarea "Instructions / Description" at bounding box center [245, 223] width 233 height 19
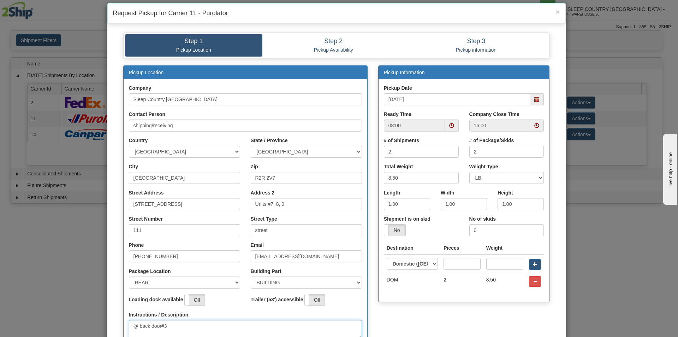
click at [451, 126] on span at bounding box center [451, 125] width 5 height 5
type textarea "@ back door#3"
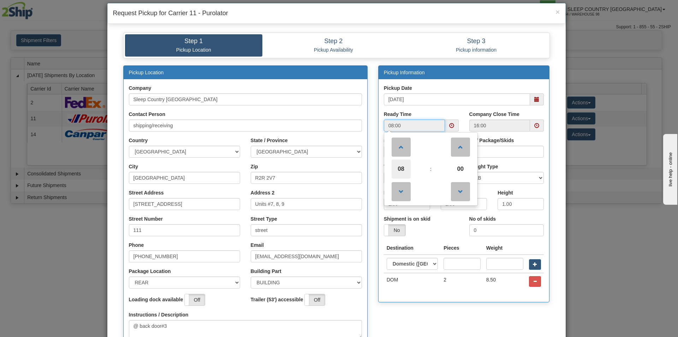
click at [397, 167] on span "08" at bounding box center [401, 168] width 19 height 19
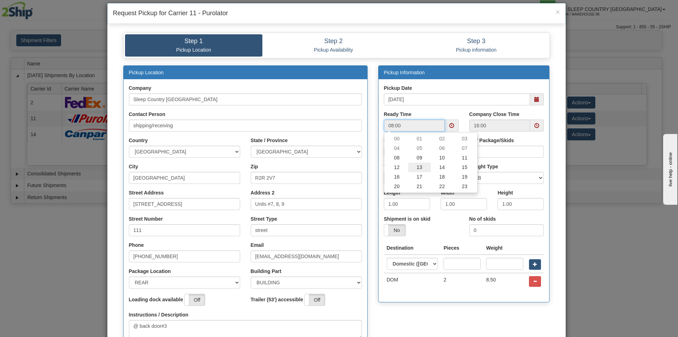
click at [415, 168] on td "13" at bounding box center [419, 168] width 23 height 10
type input "13:00"
click at [458, 311] on div "Pickup Location Company Sleep Country Canada Contact Person shipping/receiving …" at bounding box center [336, 228] width 437 height 326
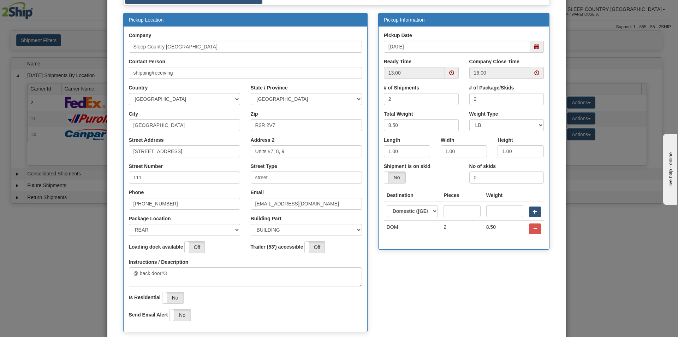
scroll to position [114, 0]
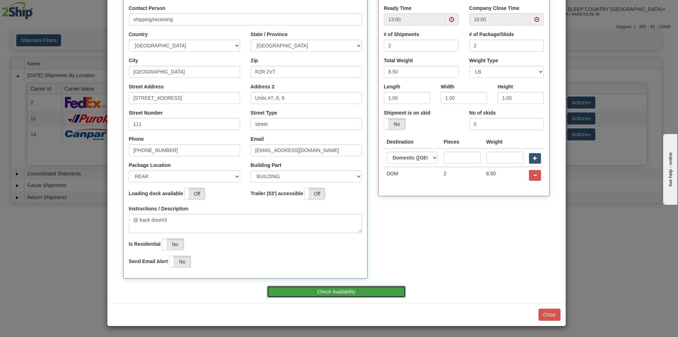
click at [323, 292] on button "Check Availability" at bounding box center [336, 291] width 139 height 12
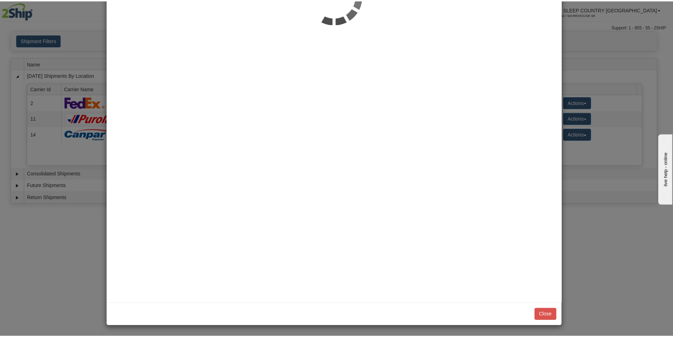
scroll to position [0, 0]
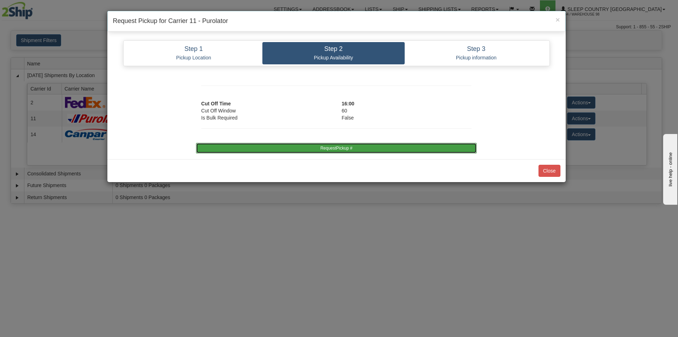
click at [324, 147] on button "RequestPickup #" at bounding box center [336, 148] width 281 height 11
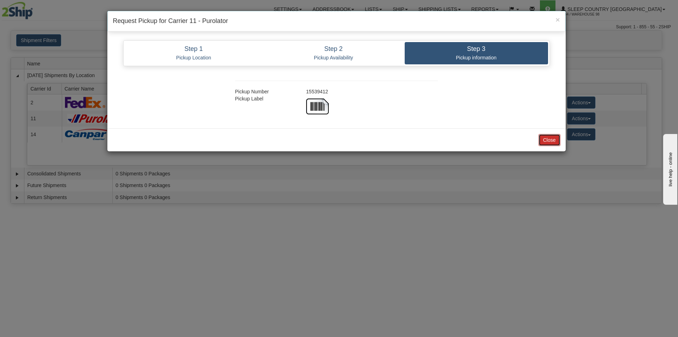
click at [552, 141] on button "Close" at bounding box center [550, 140] width 22 height 12
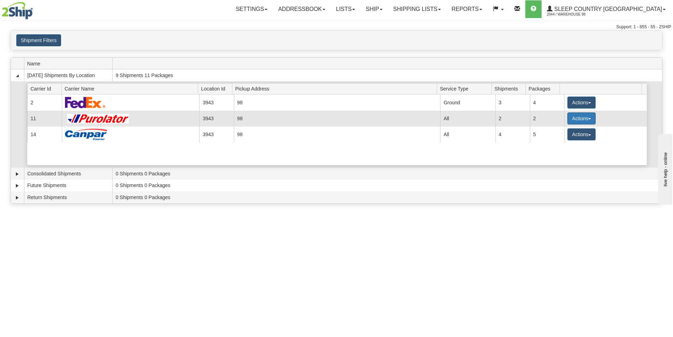
click at [587, 117] on button "Actions" at bounding box center [581, 118] width 28 height 12
click at [560, 140] on span "Close" at bounding box center [554, 140] width 16 height 5
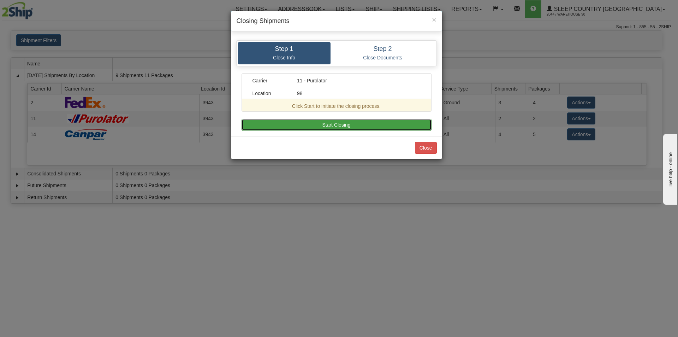
click at [337, 120] on button "Start Closing" at bounding box center [337, 125] width 190 height 12
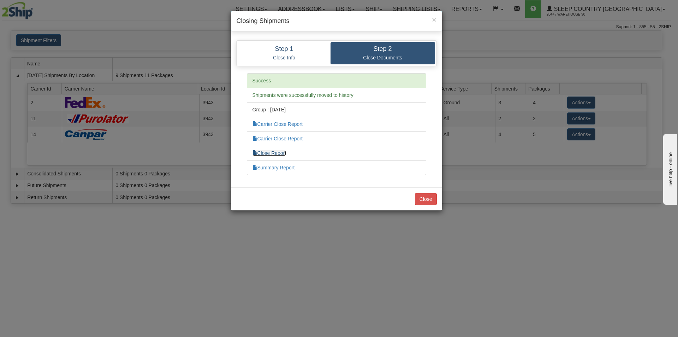
click at [268, 153] on link "Close Report" at bounding box center [270, 153] width 34 height 6
click at [428, 198] on button "Close" at bounding box center [426, 199] width 22 height 12
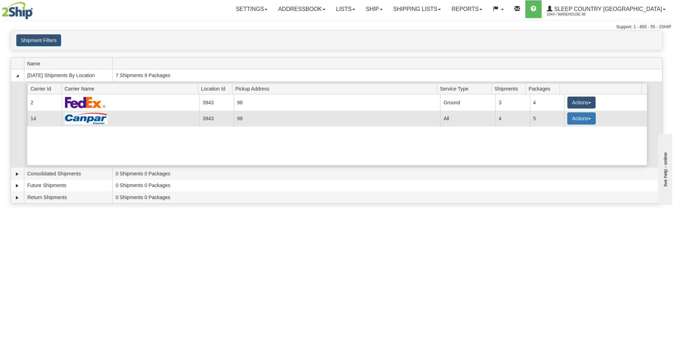
click at [588, 118] on span "button" at bounding box center [589, 118] width 3 height 1
click at [557, 141] on span "Close" at bounding box center [554, 140] width 16 height 5
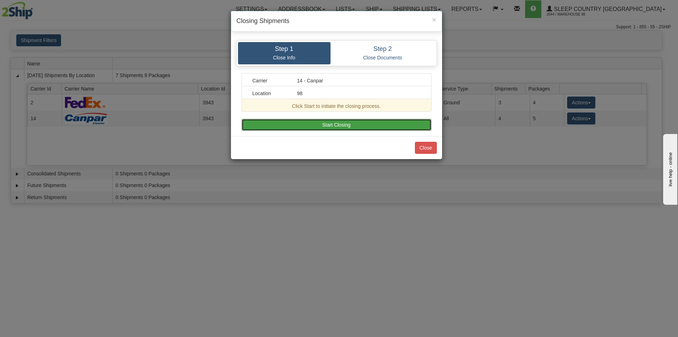
click at [343, 126] on button "Start Closing" at bounding box center [337, 125] width 190 height 12
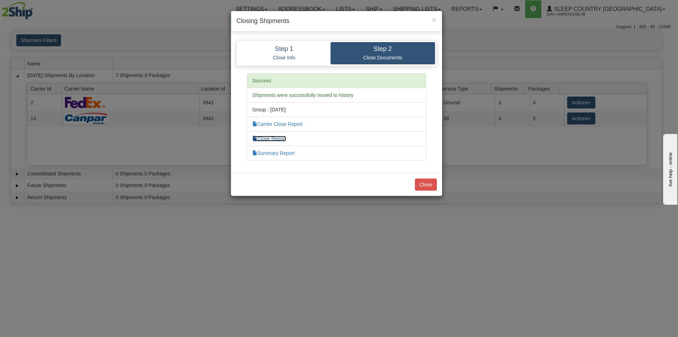
click at [275, 139] on link "Close Report" at bounding box center [270, 139] width 34 height 6
click at [433, 189] on button "Close" at bounding box center [426, 184] width 22 height 12
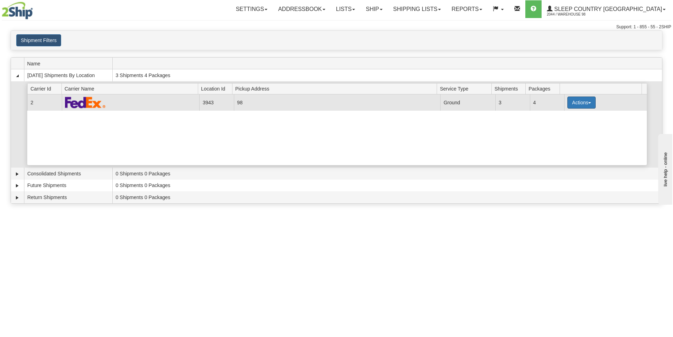
click at [588, 103] on span "button" at bounding box center [589, 102] width 3 height 1
click at [560, 126] on span "Close" at bounding box center [554, 124] width 16 height 5
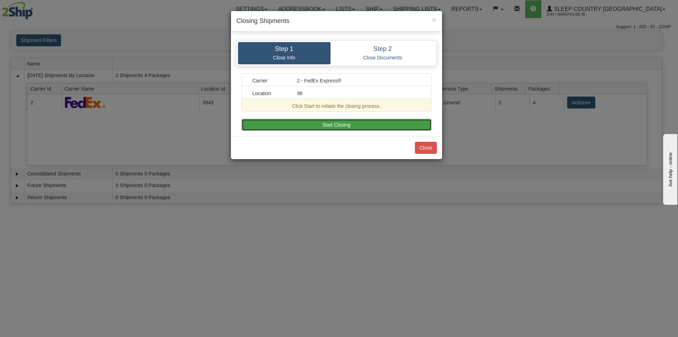
click at [350, 124] on button "Start Closing" at bounding box center [337, 125] width 190 height 12
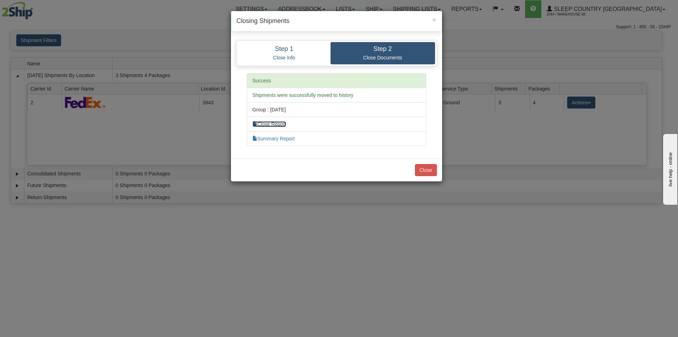
click at [287, 125] on link "Close Report" at bounding box center [270, 124] width 34 height 6
click at [426, 170] on button "Close" at bounding box center [426, 170] width 22 height 12
